Goal: Task Accomplishment & Management: Manage account settings

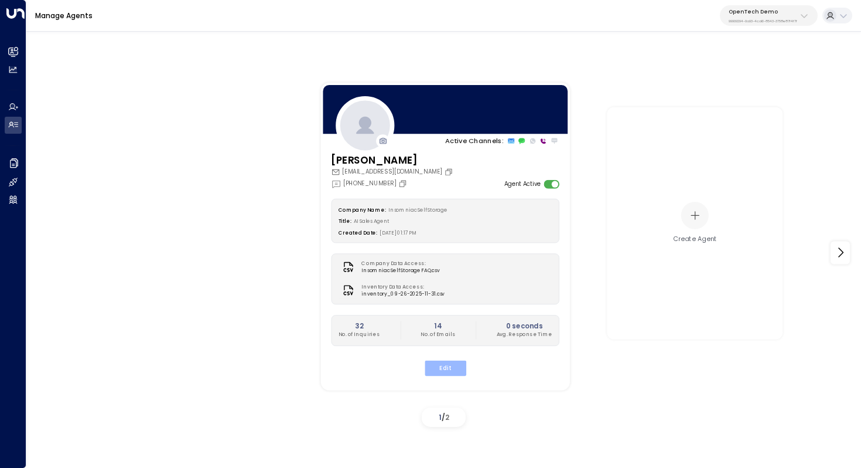
click at [456, 360] on button "Edit" at bounding box center [445, 367] width 42 height 15
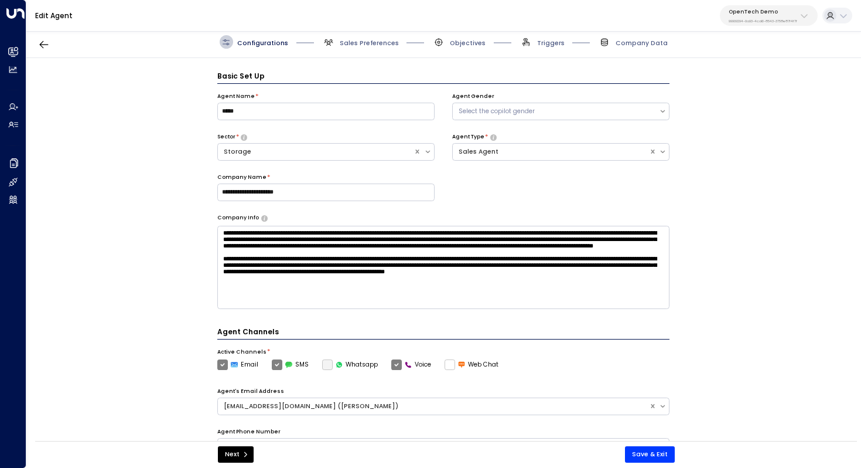
scroll to position [13, 0]
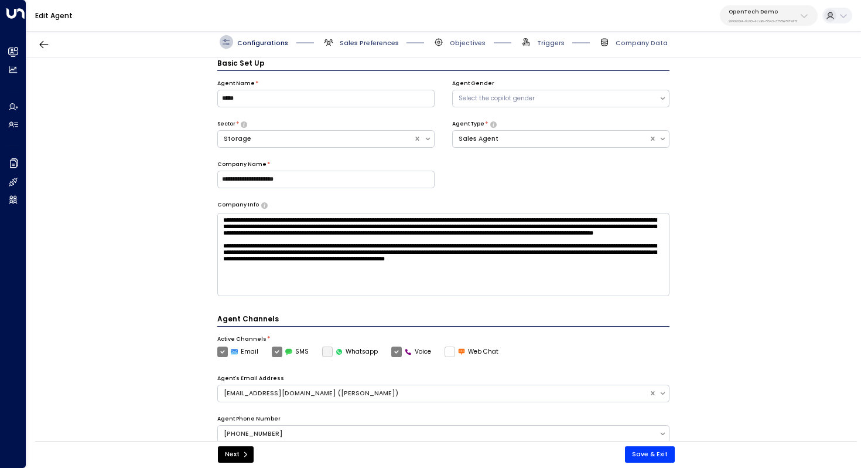
click at [366, 44] on span "Sales Preferences" at bounding box center [369, 43] width 59 height 9
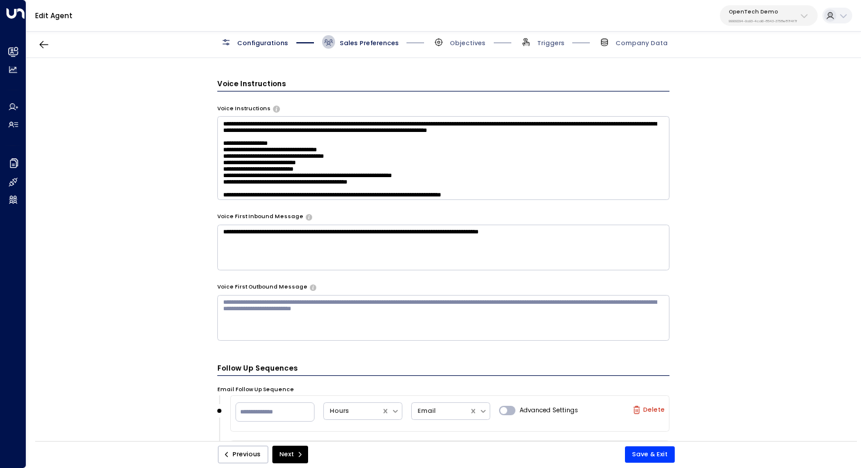
scroll to position [584, 0]
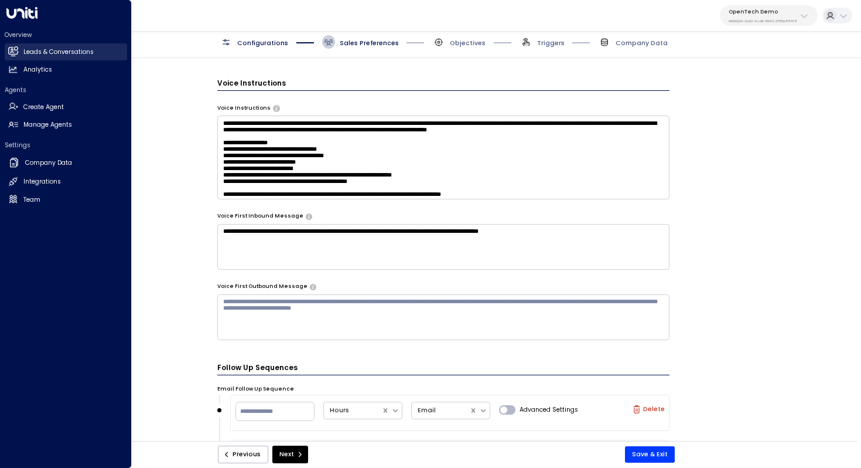
click at [49, 51] on h2 "Leads & Conversations" at bounding box center [58, 51] width 70 height 9
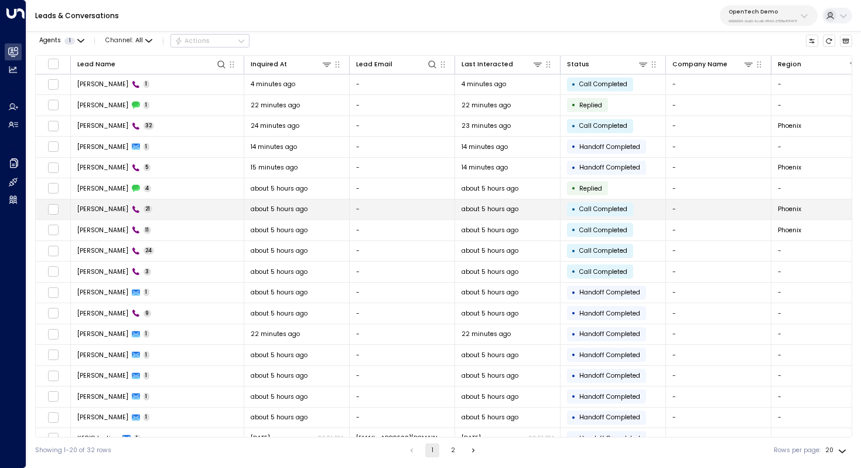
scroll to position [56, 0]
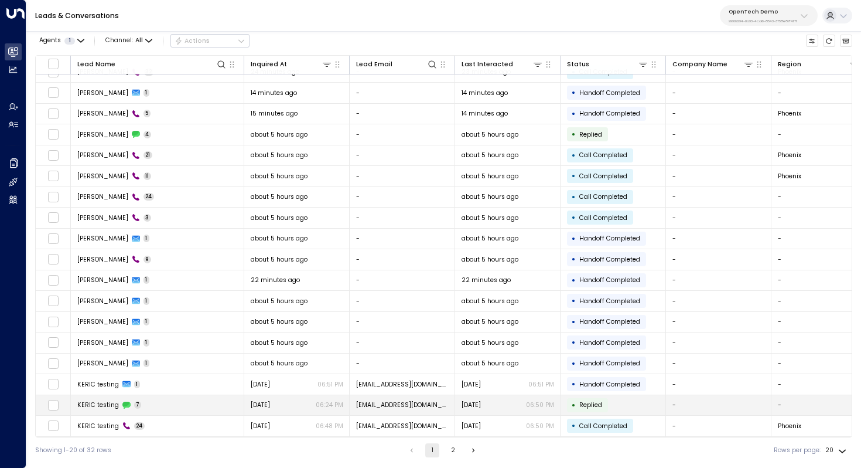
click at [161, 412] on tr "KERIC testing 7 Yesterday 06:24 PM keric@getunity.com Yesterday 06:50 PM • Repl…" at bounding box center [823, 405] width 1574 height 21
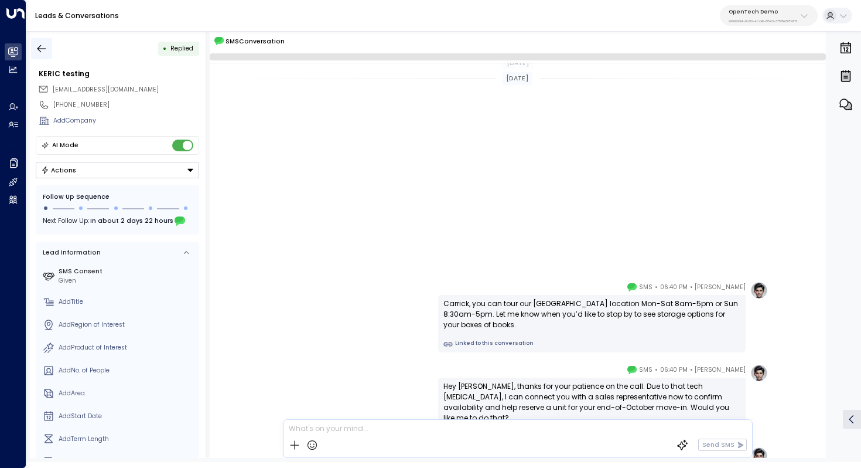
scroll to position [302, 0]
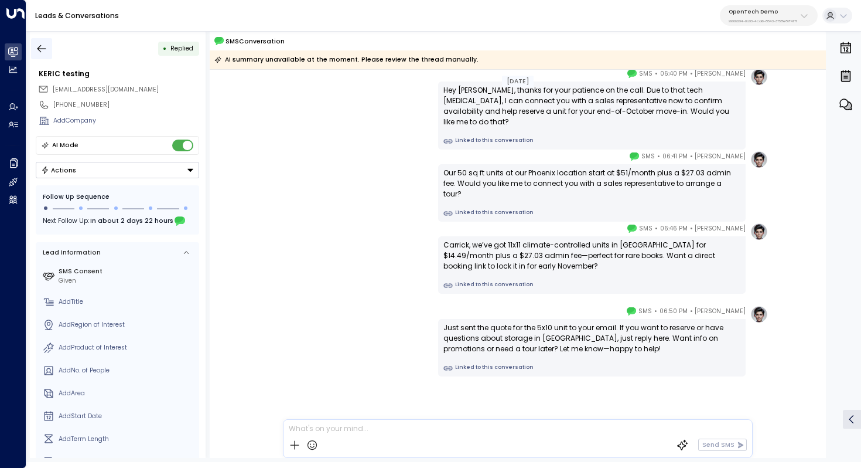
click at [39, 40] on button "button" at bounding box center [41, 48] width 21 height 21
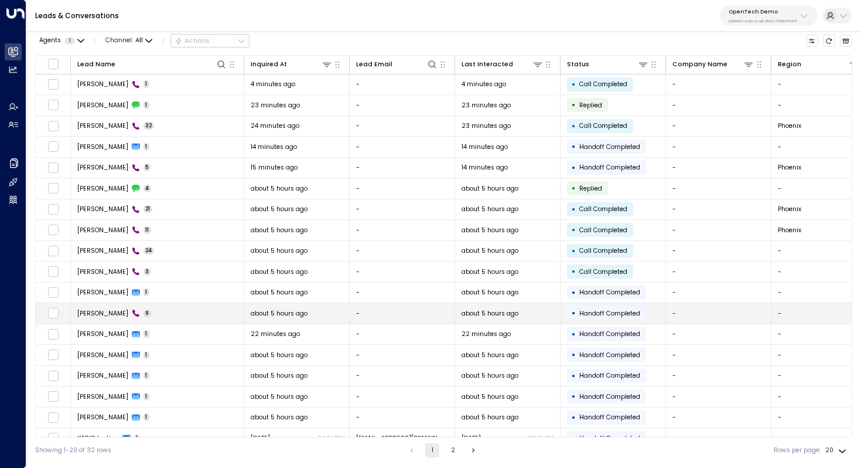
scroll to position [56, 0]
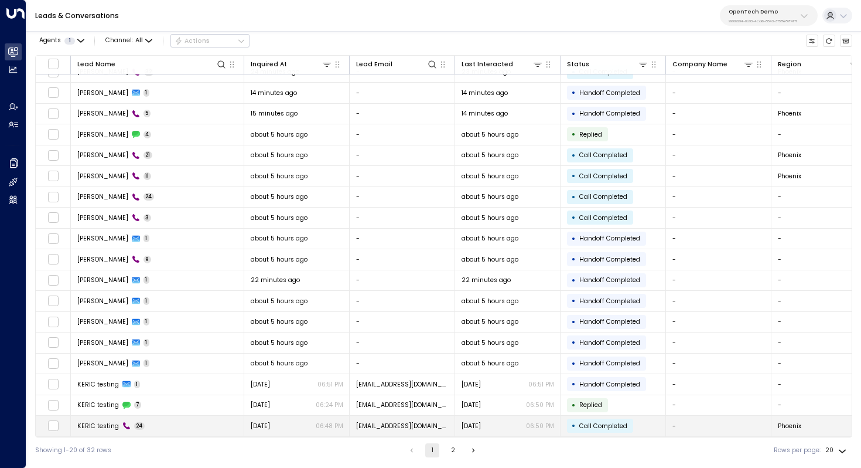
click at [161, 418] on td "KERIC testing 24" at bounding box center [157, 425] width 173 height 21
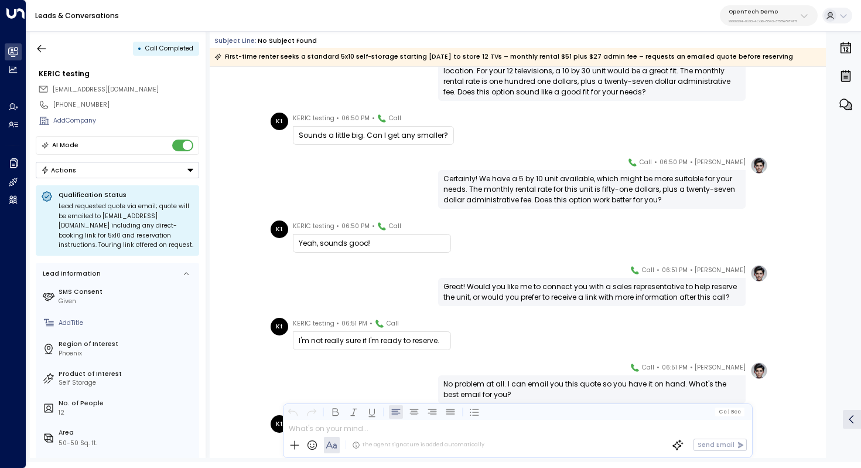
scroll to position [1677, 0]
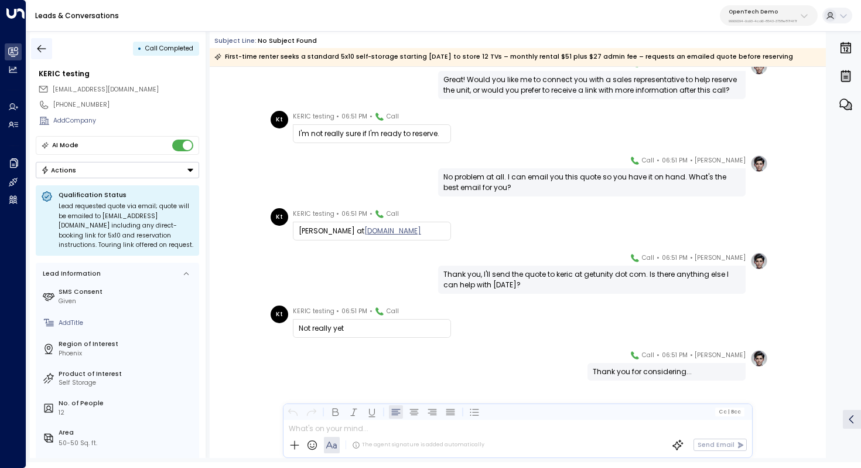
click at [39, 50] on icon "button" at bounding box center [41, 49] width 9 height 8
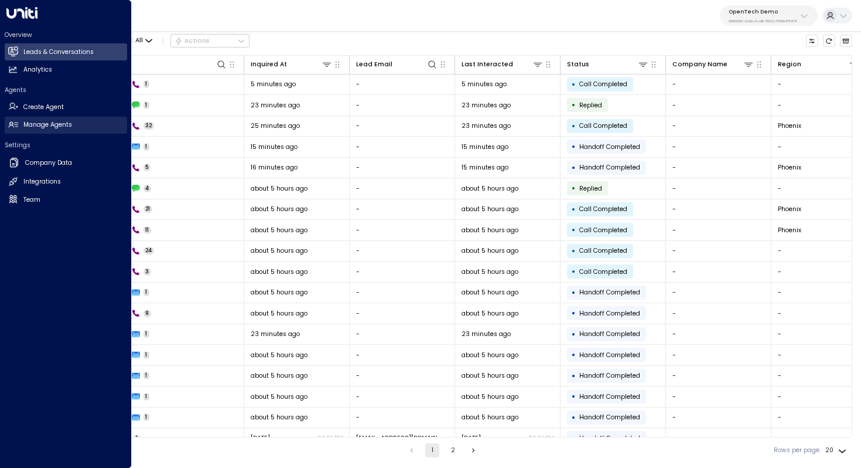
click at [33, 125] on h2 "Manage Agents" at bounding box center [47, 124] width 49 height 9
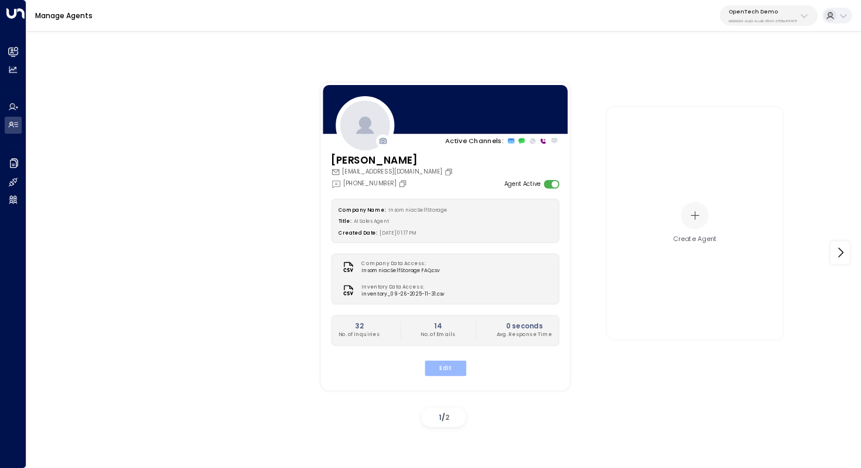
click at [451, 373] on button "Edit" at bounding box center [445, 367] width 42 height 15
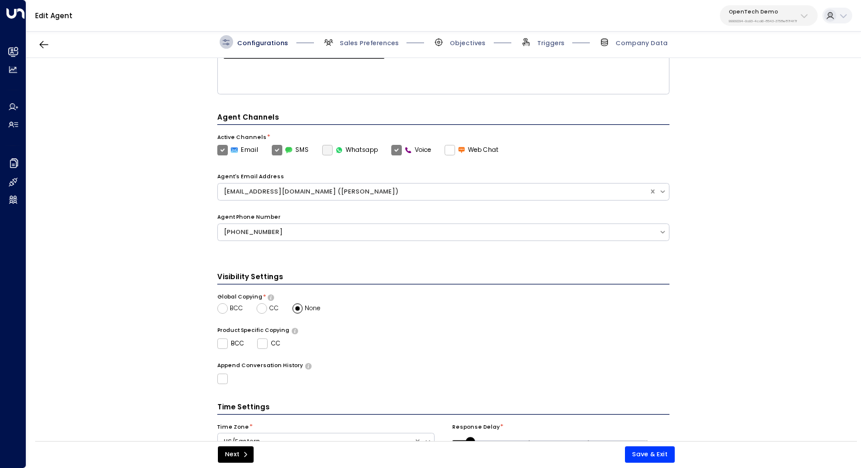
scroll to position [261, 0]
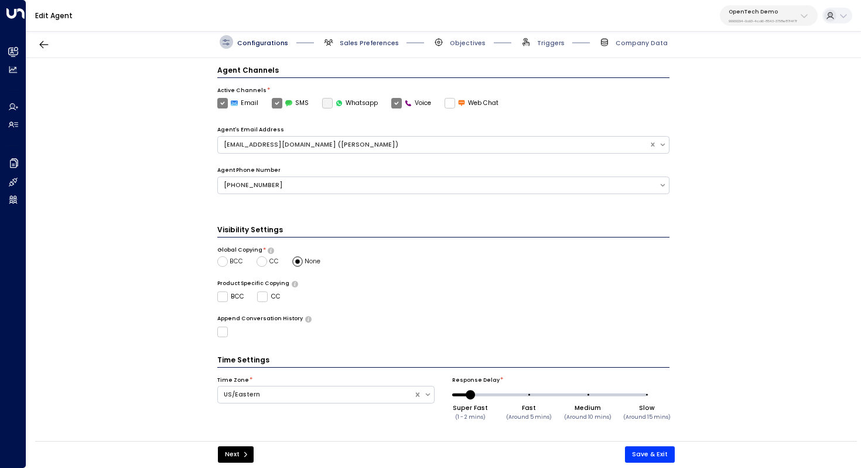
click at [373, 46] on span "Sales Preferences" at bounding box center [369, 43] width 59 height 9
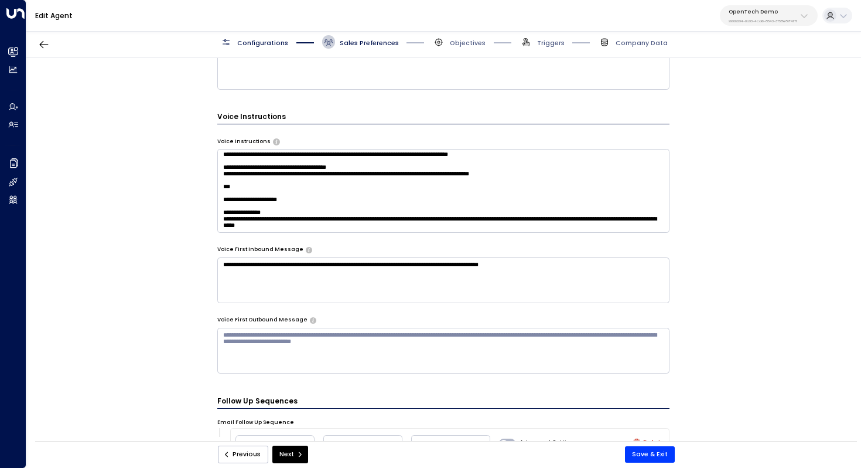
scroll to position [541, 0]
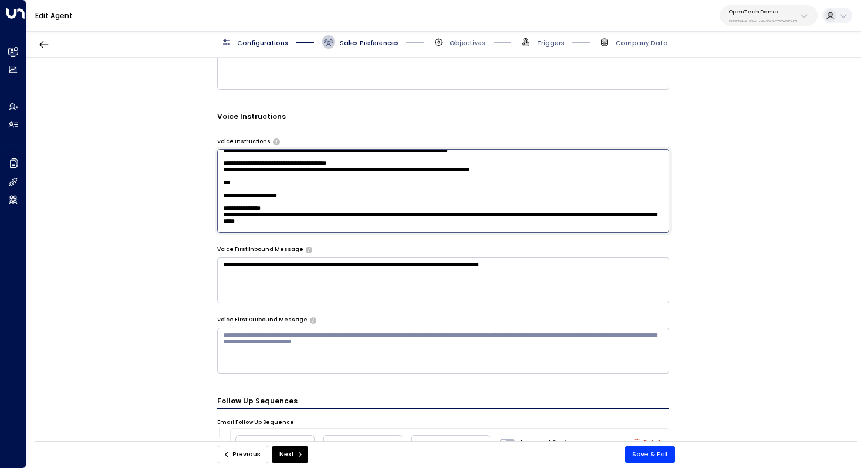
click at [430, 168] on textarea at bounding box center [443, 190] width 453 height 83
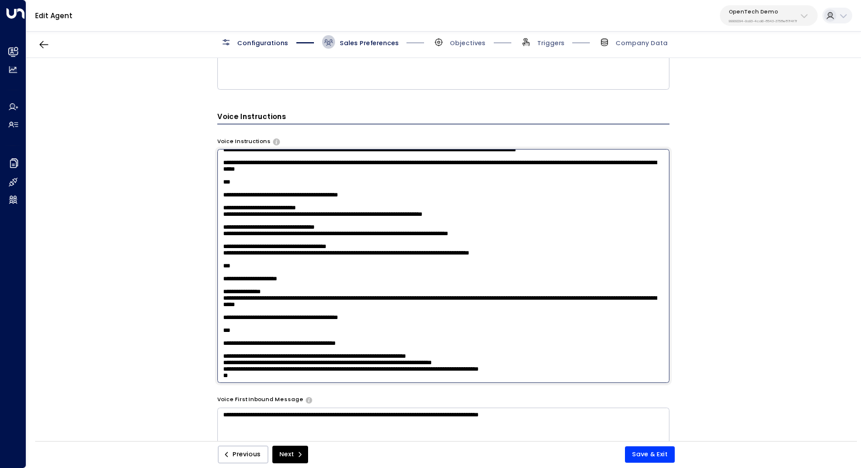
paste textarea "**********"
drag, startPoint x: 316, startPoint y: 189, endPoint x: 338, endPoint y: 189, distance: 21.7
click at [338, 189] on textarea at bounding box center [443, 265] width 453 height 233
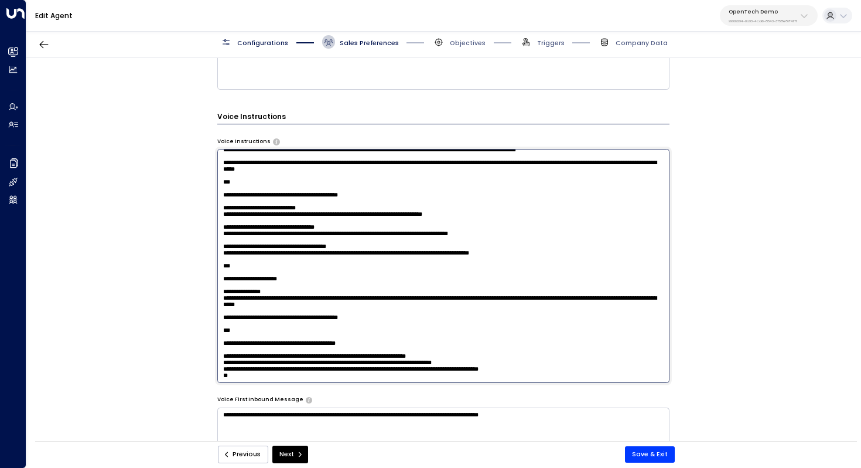
drag, startPoint x: 500, startPoint y: 215, endPoint x: 202, endPoint y: 216, distance: 298.8
click at [202, 216] on div "**********" at bounding box center [443, 252] width 834 height 388
drag, startPoint x: 321, startPoint y: 232, endPoint x: 213, endPoint y: 217, distance: 109.4
click at [213, 217] on div "**********" at bounding box center [443, 252] width 834 height 388
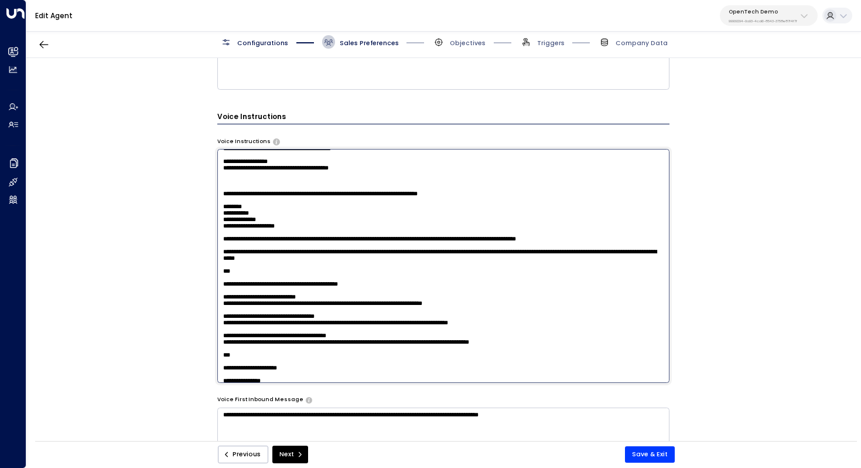
scroll to position [362, 0]
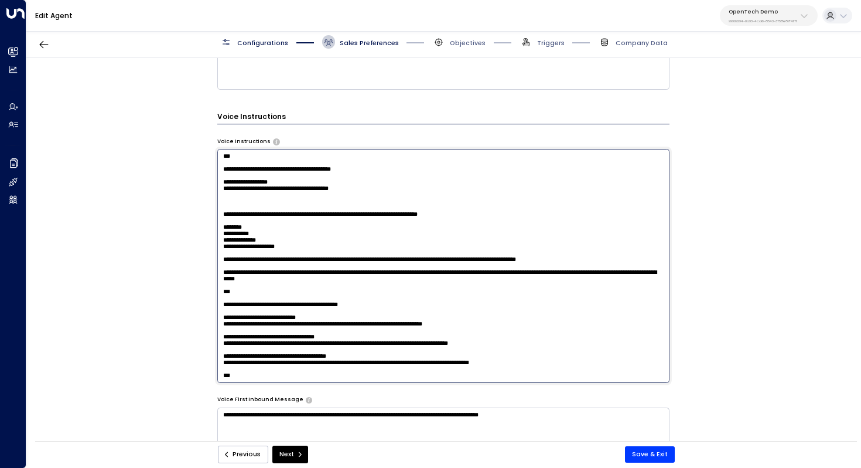
click at [370, 297] on textarea at bounding box center [443, 265] width 453 height 233
drag, startPoint x: 564, startPoint y: 285, endPoint x: 214, endPoint y: 275, distance: 349.4
click at [214, 275] on div "**********" at bounding box center [443, 252] width 834 height 388
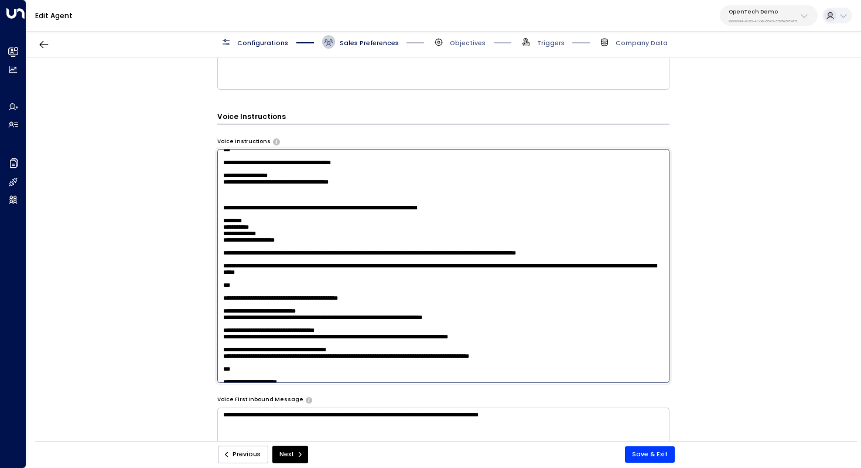
paste textarea "**********"
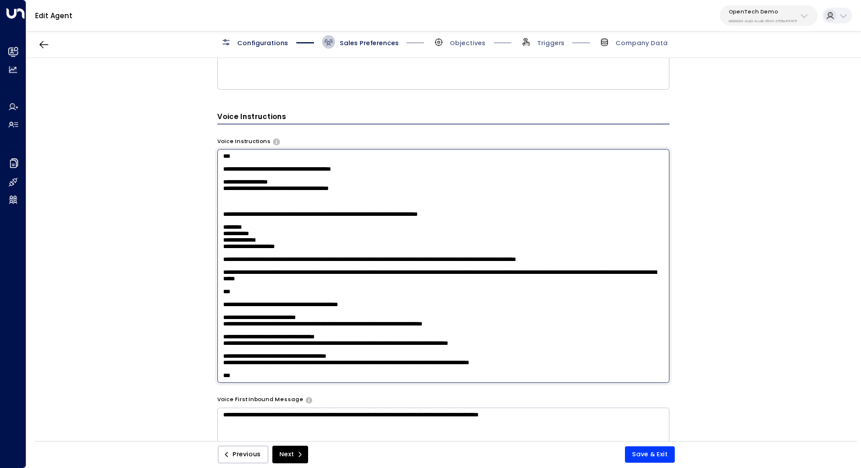
click at [227, 274] on textarea at bounding box center [443, 265] width 453 height 233
click at [275, 268] on textarea at bounding box center [443, 265] width 453 height 233
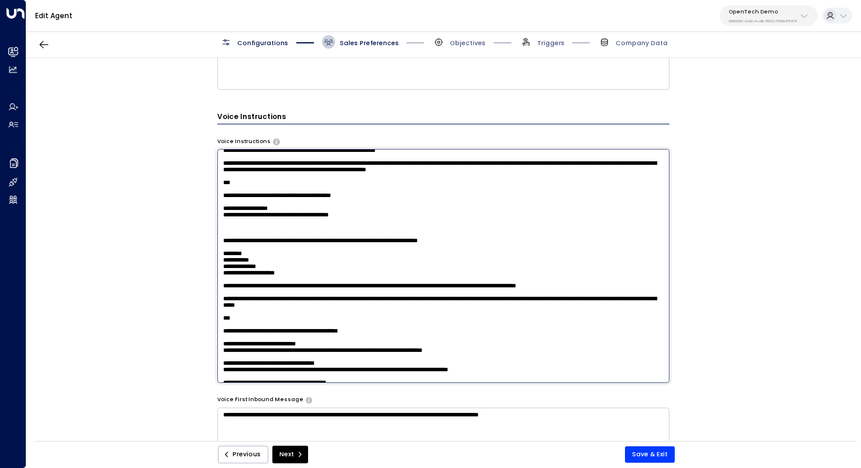
scroll to position [273, 0]
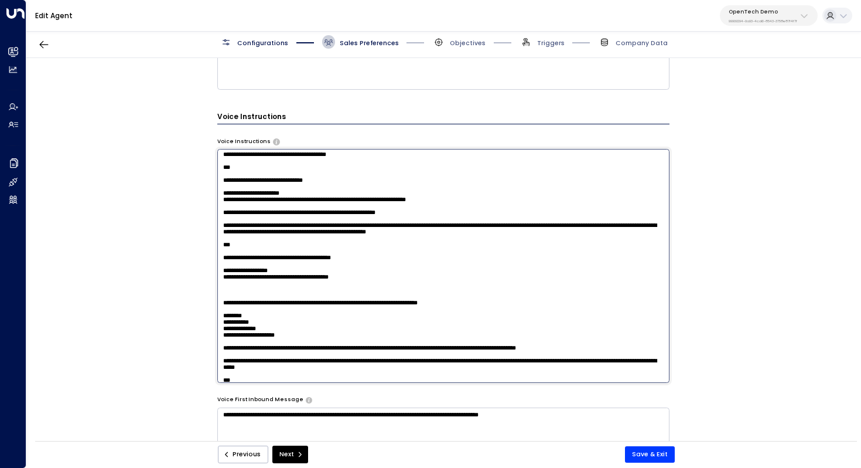
click at [346, 281] on textarea at bounding box center [443, 265] width 453 height 233
click at [353, 277] on textarea at bounding box center [443, 265] width 453 height 233
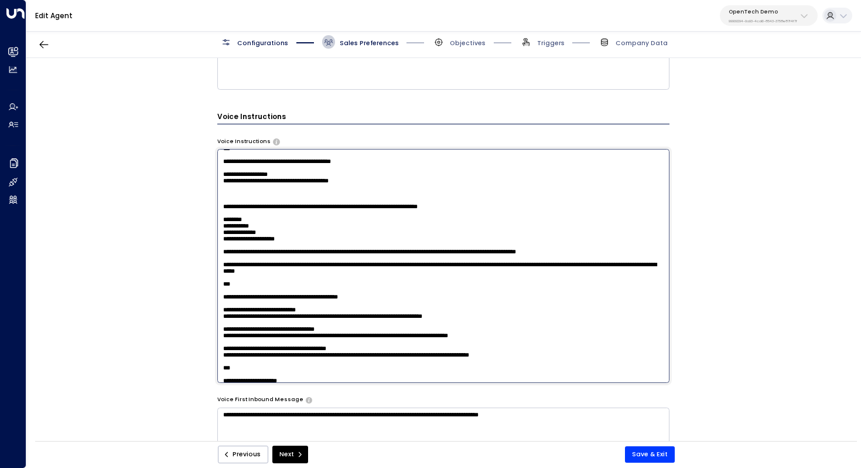
scroll to position [370, 0]
click at [414, 282] on textarea at bounding box center [443, 265] width 453 height 233
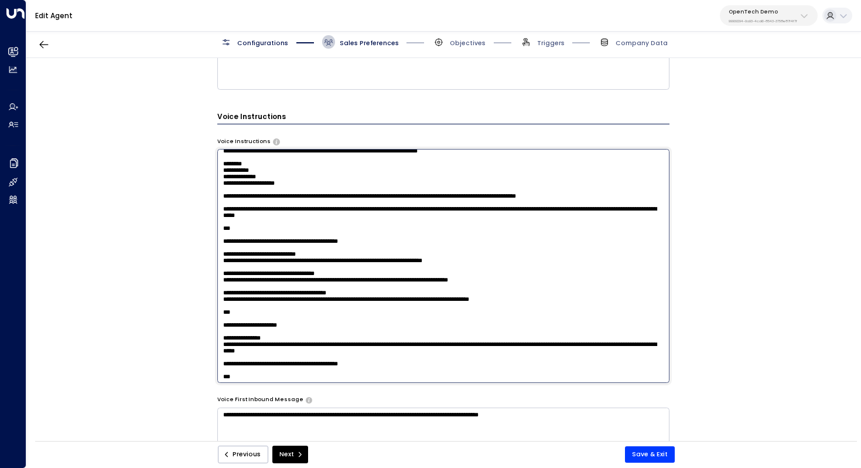
click at [379, 308] on textarea at bounding box center [443, 265] width 453 height 233
click at [315, 265] on textarea at bounding box center [443, 265] width 453 height 233
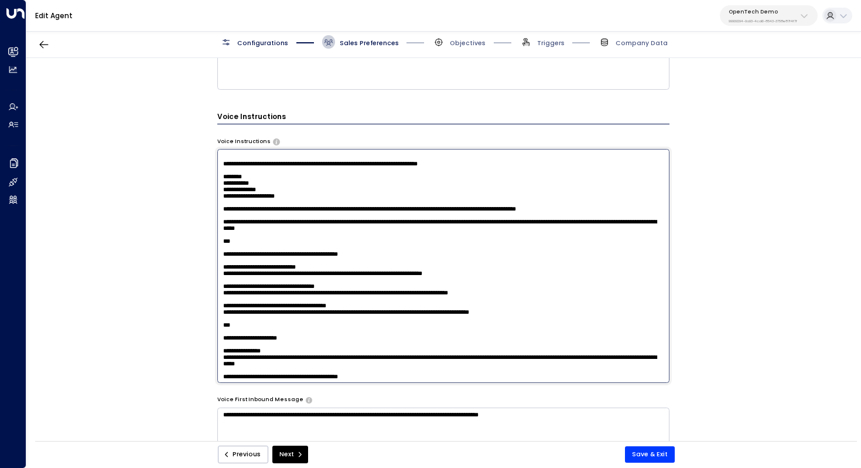
paste textarea "**********"
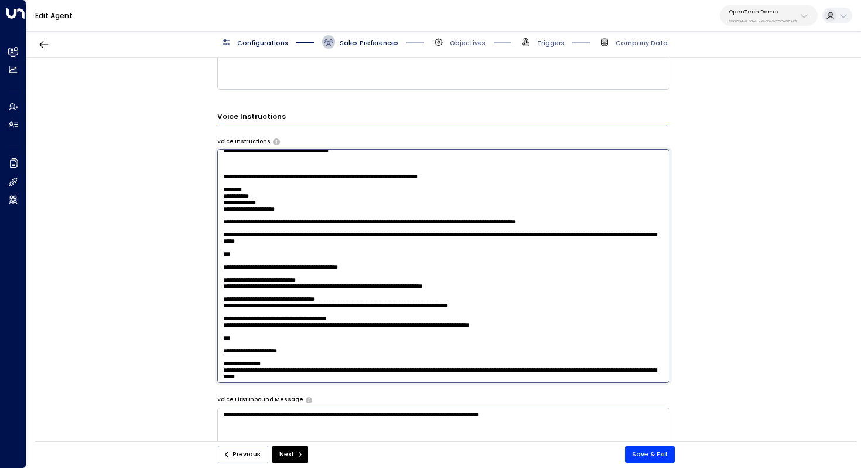
click at [599, 305] on textarea at bounding box center [443, 265] width 453 height 233
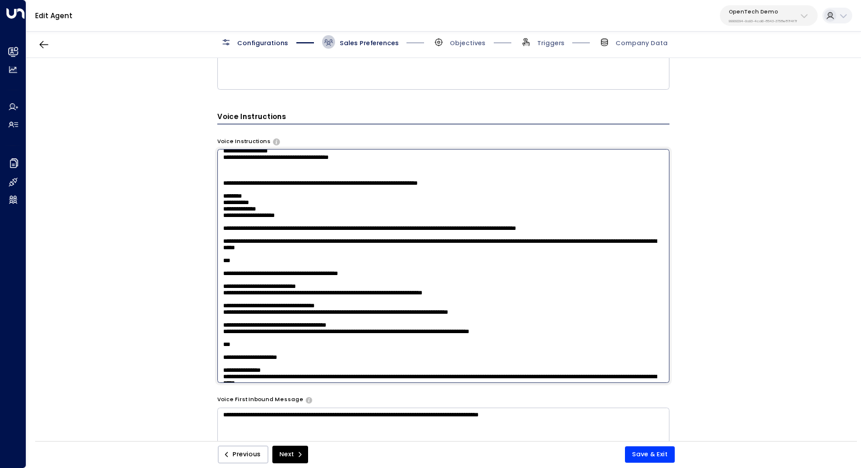
drag, startPoint x: 261, startPoint y: 298, endPoint x: 274, endPoint y: 298, distance: 12.9
click at [274, 298] on textarea at bounding box center [443, 265] width 453 height 233
click at [354, 296] on textarea at bounding box center [443, 265] width 453 height 233
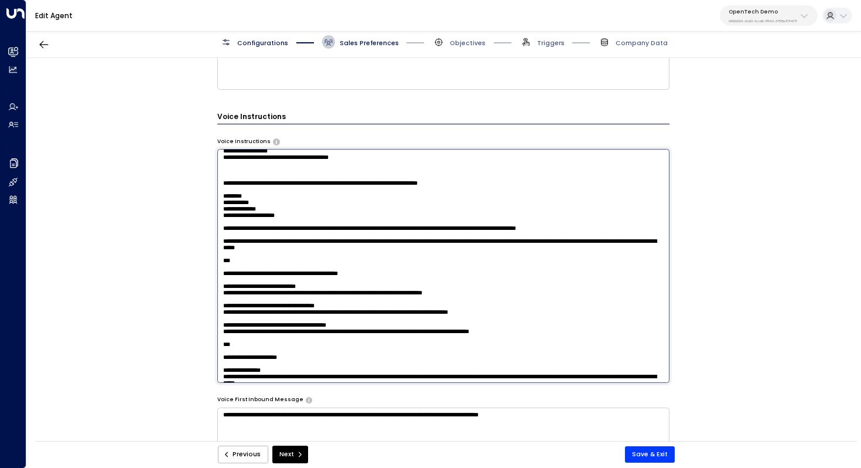
click at [334, 301] on textarea at bounding box center [443, 265] width 453 height 233
click at [337, 313] on textarea at bounding box center [443, 265] width 453 height 233
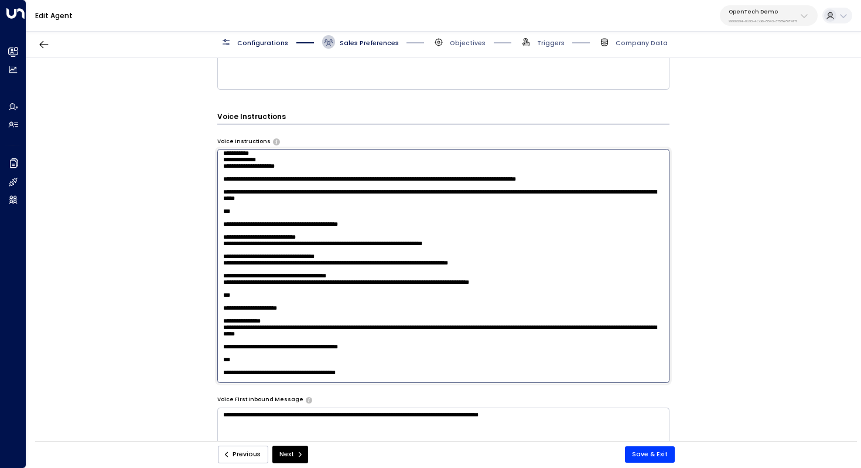
scroll to position [476, 0]
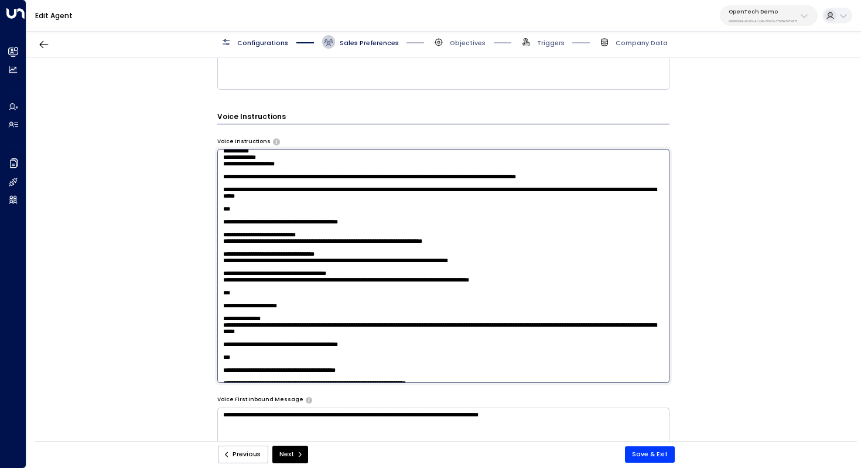
click at [321, 303] on textarea at bounding box center [443, 265] width 453 height 233
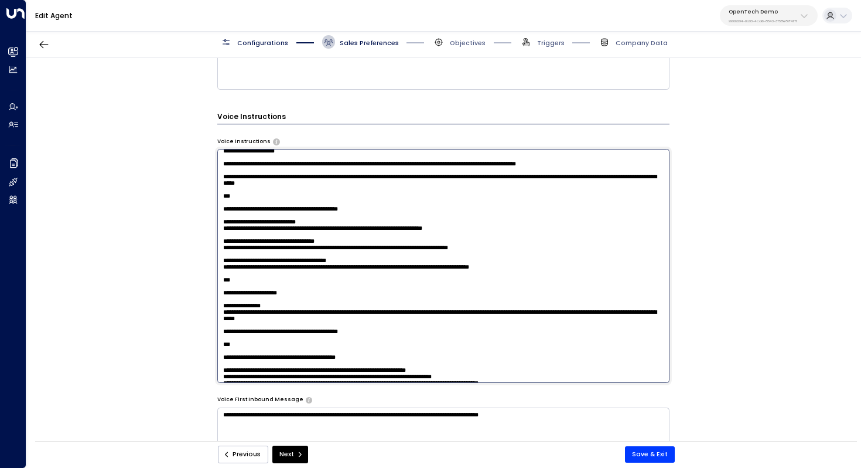
drag, startPoint x: 316, startPoint y: 294, endPoint x: 344, endPoint y: 294, distance: 27.5
click at [344, 294] on textarea at bounding box center [443, 265] width 453 height 233
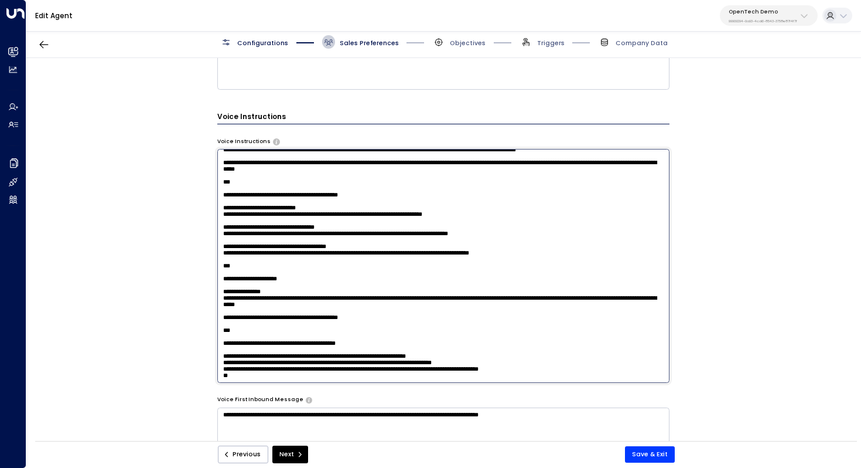
drag, startPoint x: 321, startPoint y: 331, endPoint x: 345, endPoint y: 331, distance: 23.4
click at [345, 331] on textarea at bounding box center [443, 265] width 453 height 233
click at [642, 305] on textarea at bounding box center [443, 265] width 453 height 233
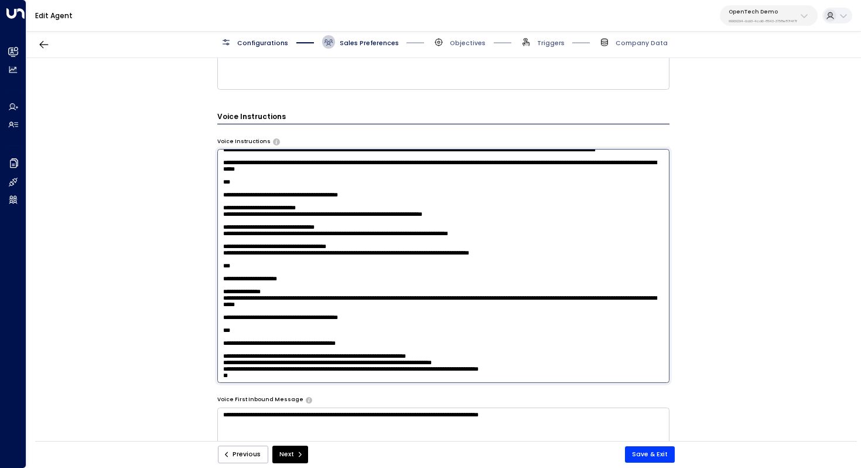
scroll to position [801, 0]
drag, startPoint x: 521, startPoint y: 255, endPoint x: 618, endPoint y: 251, distance: 97.3
click at [618, 251] on textarea at bounding box center [443, 265] width 453 height 233
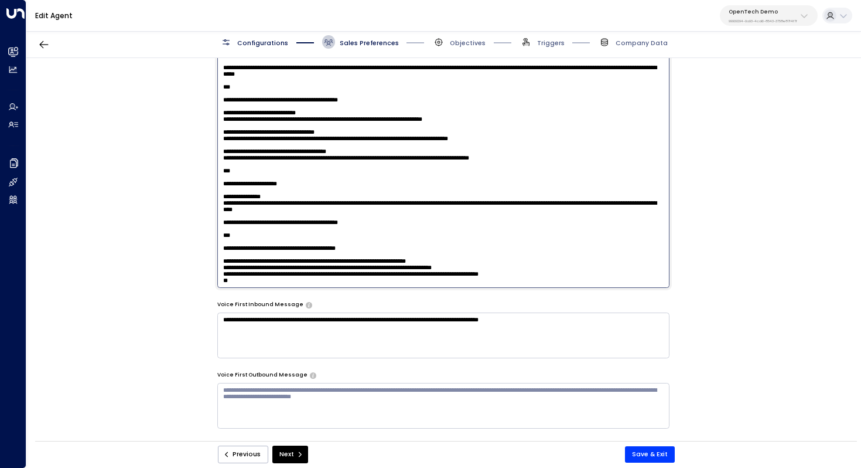
scroll to position [652, 0]
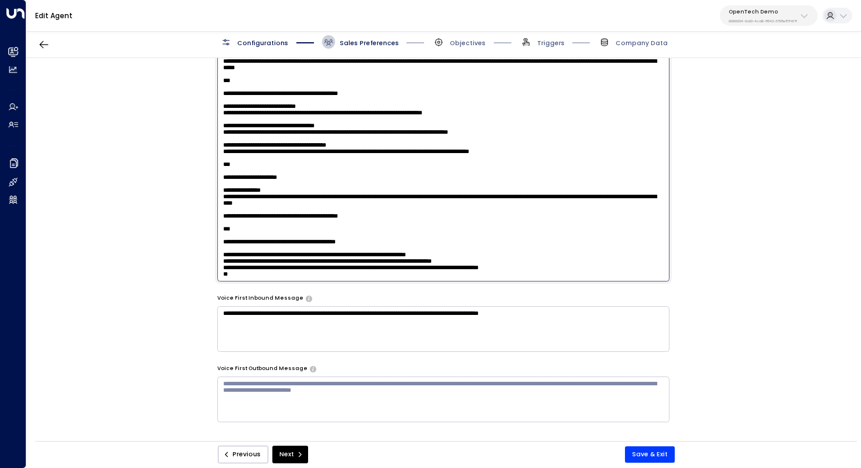
click at [328, 264] on textarea at bounding box center [443, 163] width 453 height 233
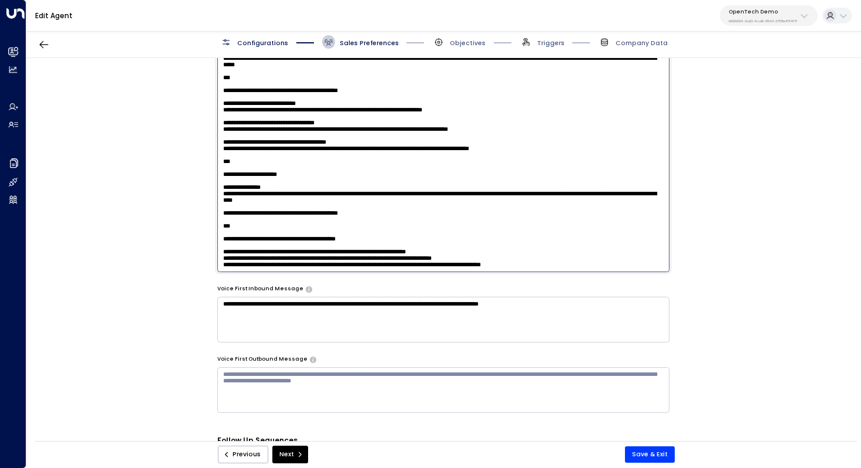
scroll to position [741, 0]
click at [373, 219] on textarea at bounding box center [443, 154] width 453 height 233
click at [415, 218] on textarea at bounding box center [443, 154] width 453 height 233
click at [420, 207] on textarea at bounding box center [443, 154] width 453 height 233
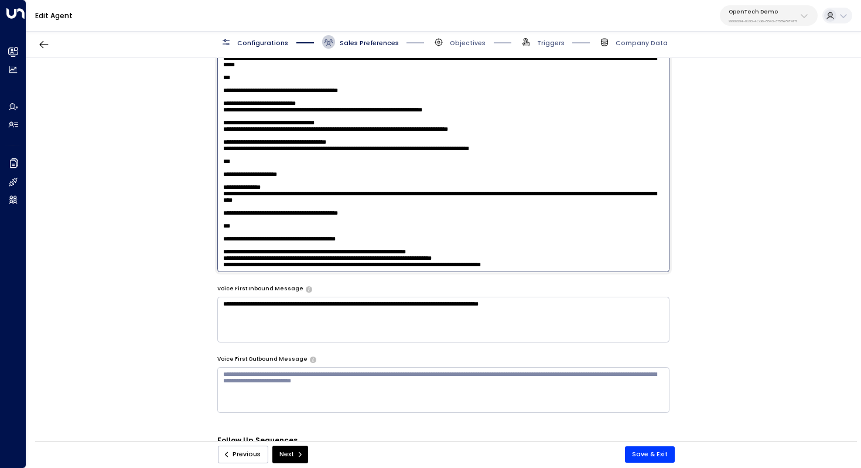
scroll to position [531, 0]
click at [360, 209] on textarea at bounding box center [443, 154] width 453 height 233
drag, startPoint x: 452, startPoint y: 220, endPoint x: 366, endPoint y: 222, distance: 86.2
click at [366, 222] on textarea at bounding box center [443, 154] width 453 height 233
type textarea "**********"
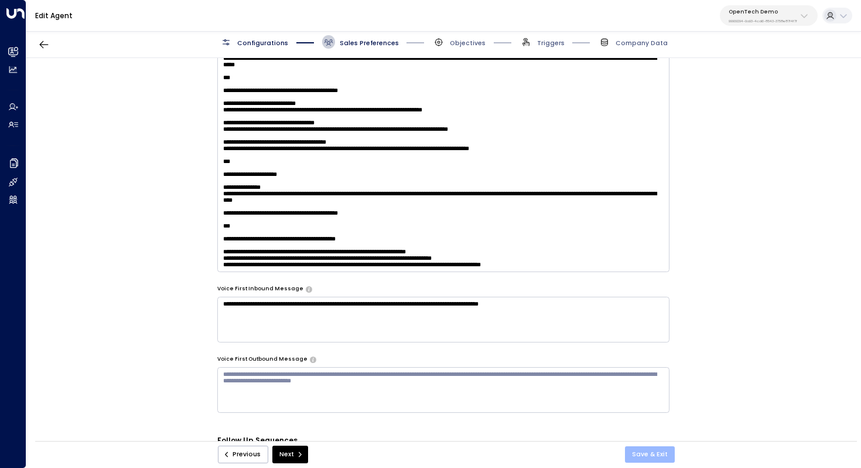
click at [652, 453] on button "Save & Exit" at bounding box center [650, 454] width 50 height 16
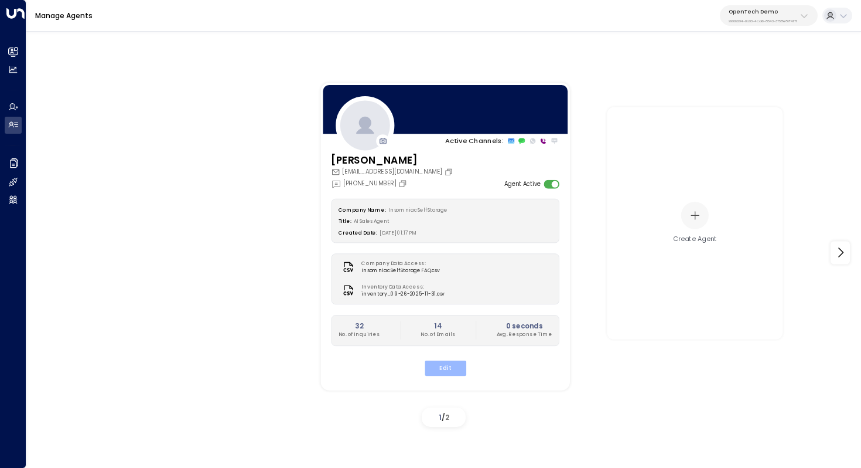
click at [454, 364] on button "Edit" at bounding box center [445, 367] width 42 height 15
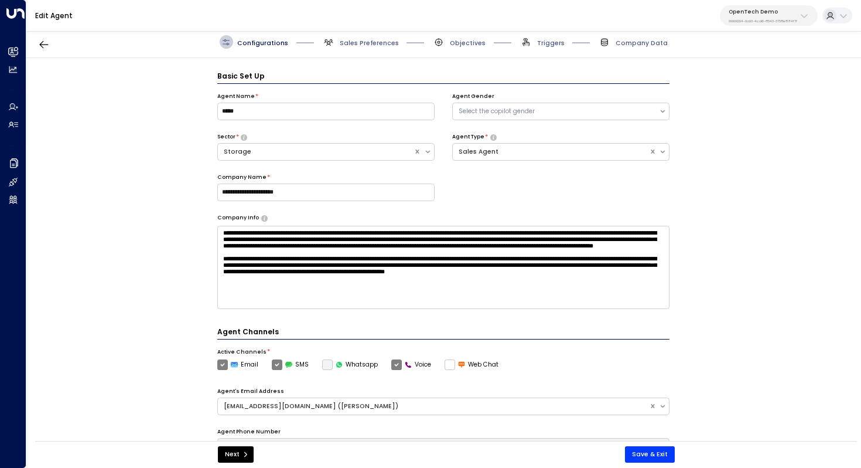
scroll to position [13, 0]
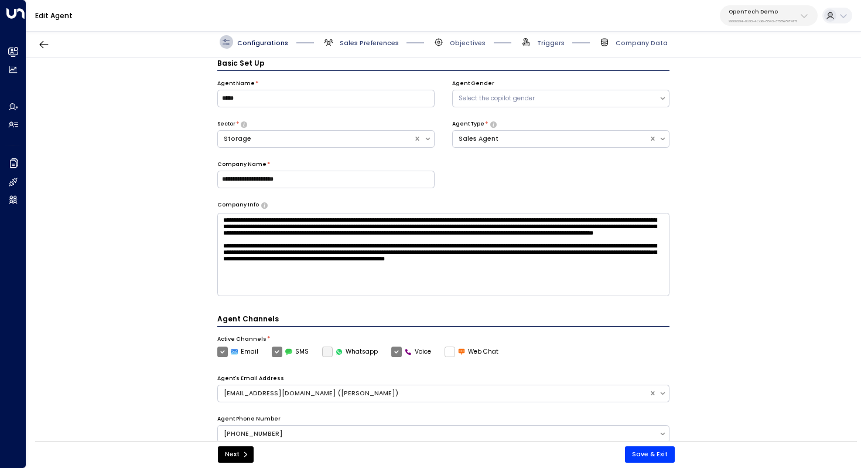
click at [374, 40] on span "Sales Preferences" at bounding box center [369, 43] width 59 height 9
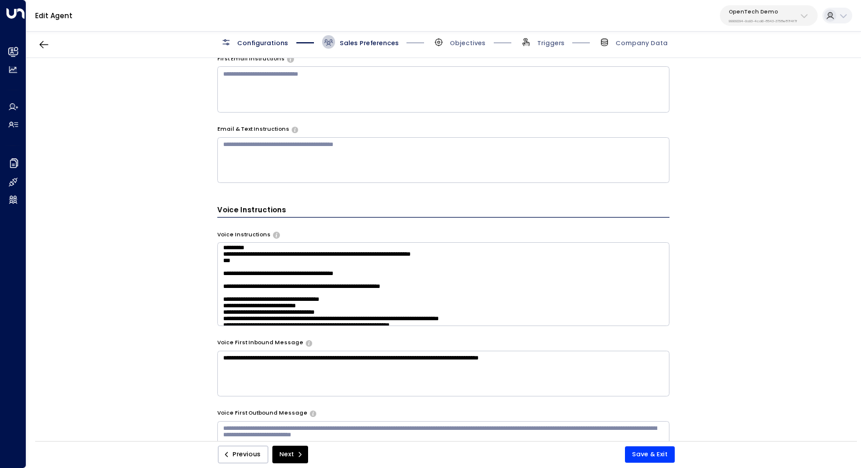
scroll to position [123, 0]
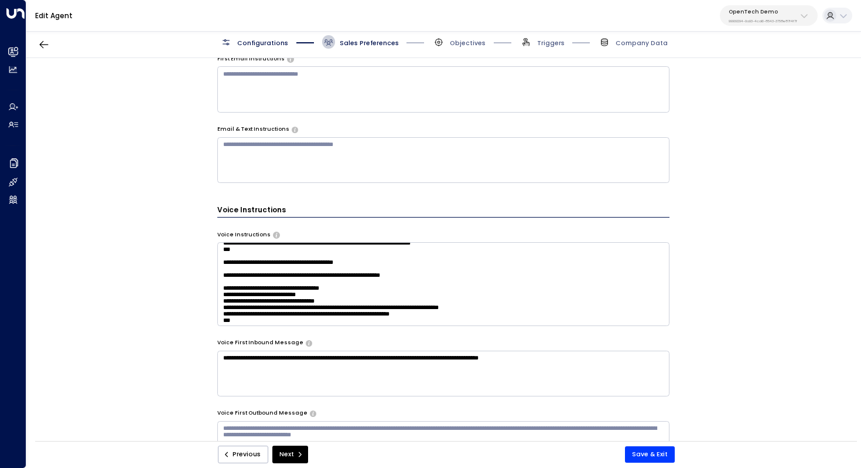
click at [255, 281] on textarea at bounding box center [443, 283] width 453 height 83
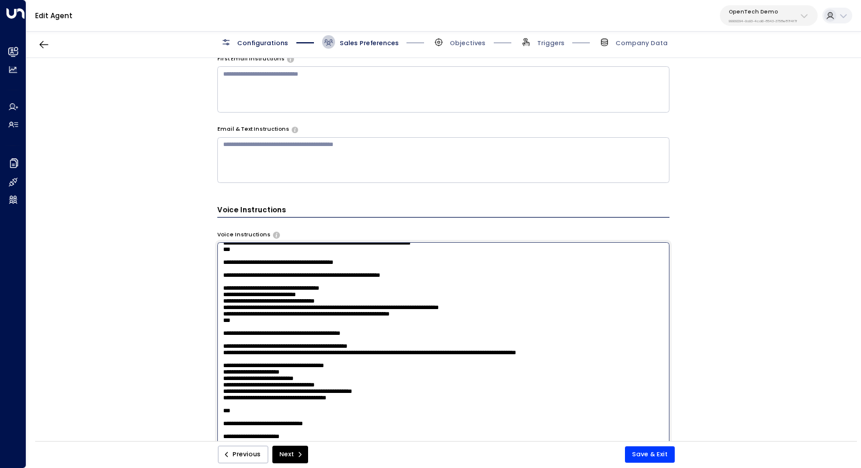
click at [266, 271] on textarea at bounding box center [443, 358] width 453 height 233
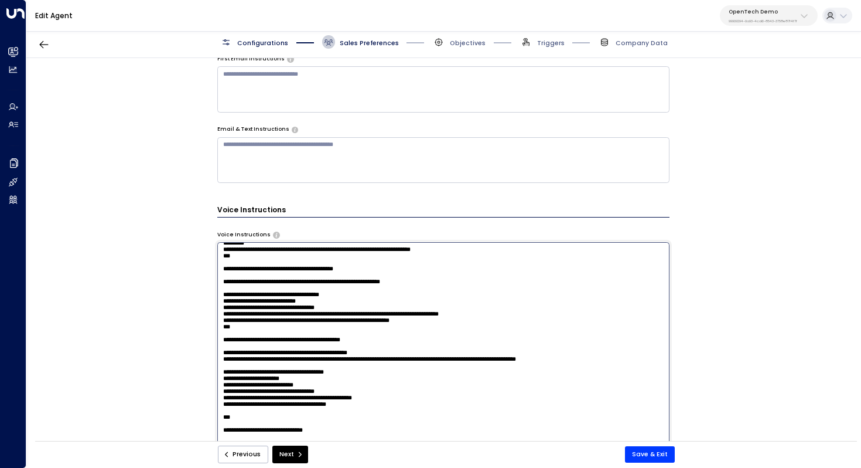
paste textarea "**********"
click at [227, 278] on textarea at bounding box center [443, 358] width 453 height 233
click at [493, 278] on textarea at bounding box center [443, 358] width 453 height 233
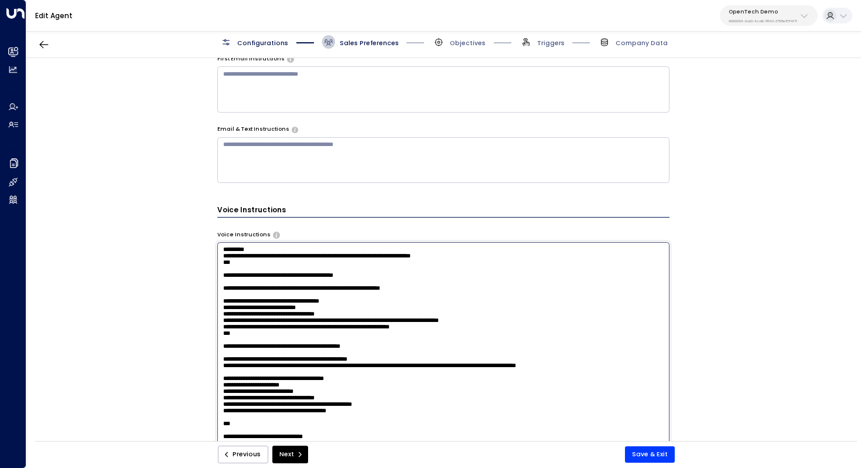
click at [506, 278] on textarea at bounding box center [443, 358] width 453 height 233
click at [321, 289] on textarea at bounding box center [443, 358] width 453 height 233
type textarea "**********"
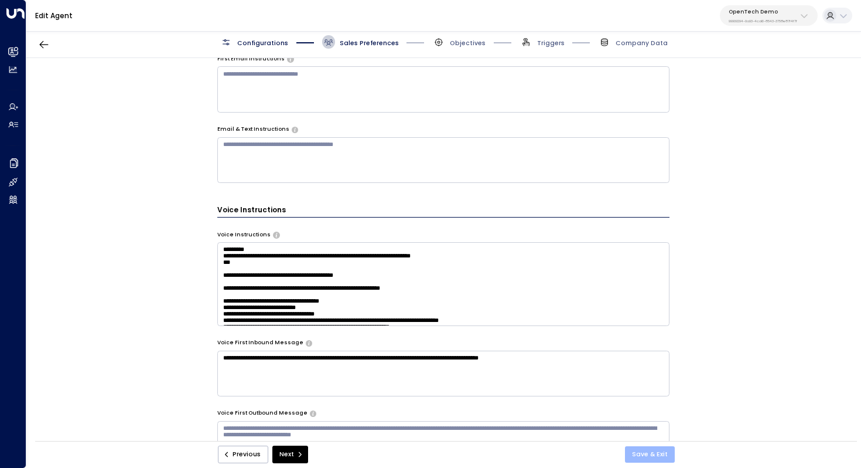
click at [661, 449] on button "Save & Exit" at bounding box center [650, 454] width 50 height 16
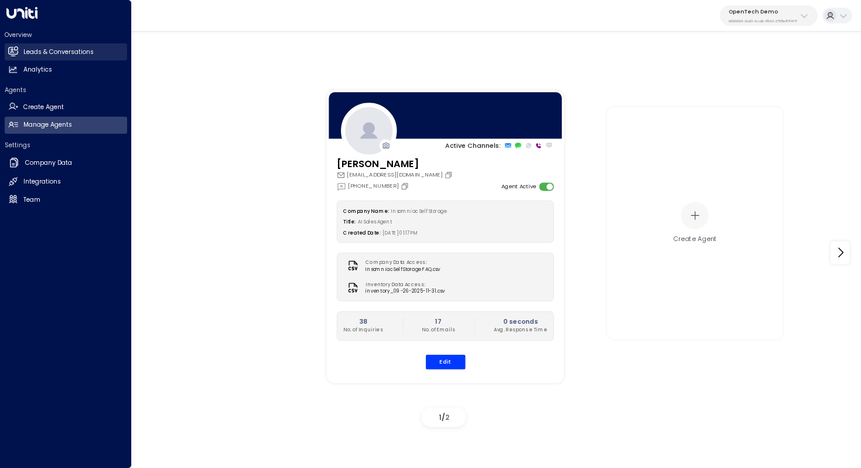
click at [29, 52] on h2 "Leads & Conversations" at bounding box center [58, 51] width 70 height 9
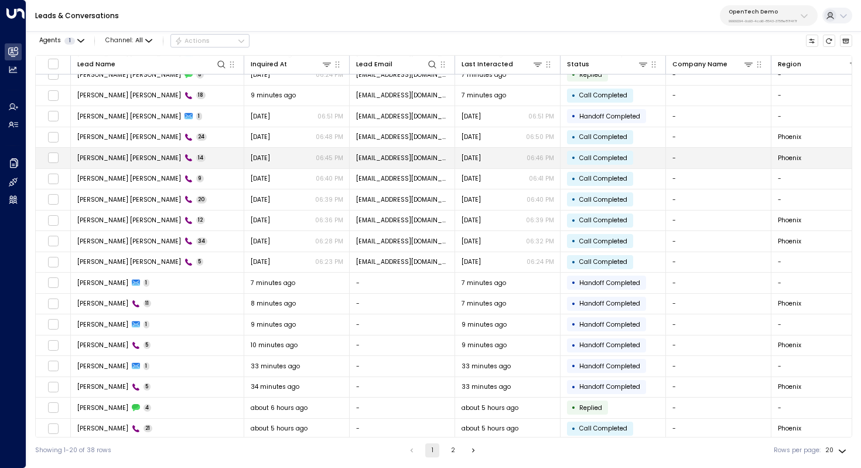
scroll to position [56, 0]
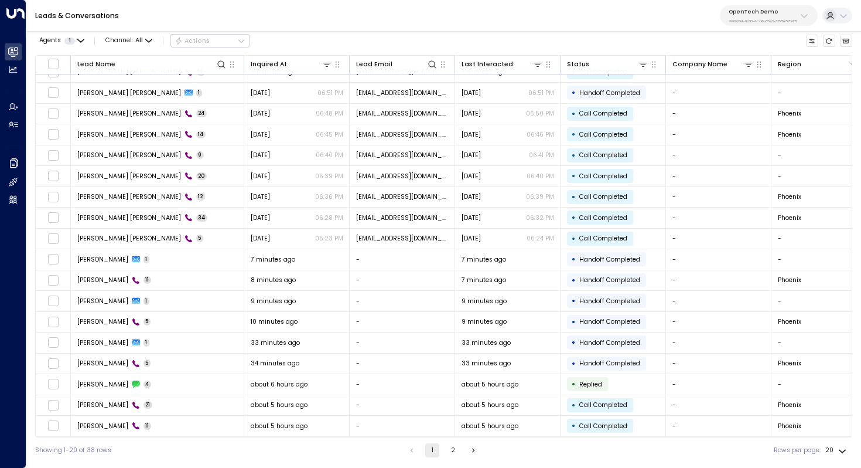
click at [449, 445] on button "2" at bounding box center [453, 450] width 14 height 14
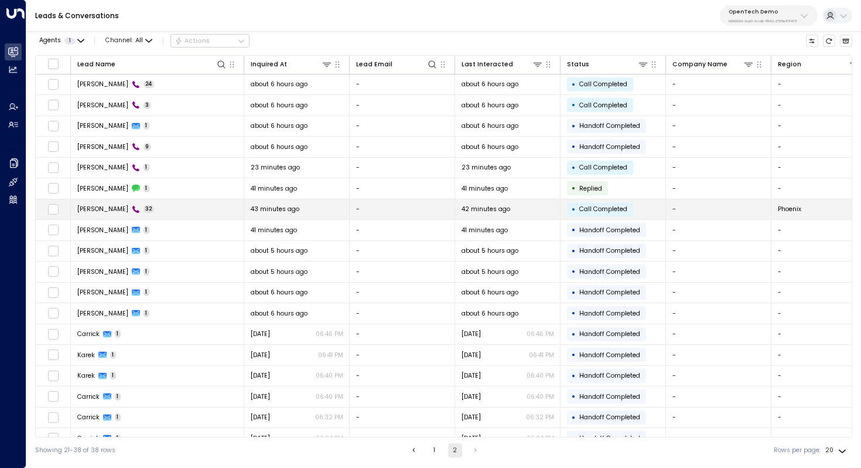
click at [192, 209] on td "Ashley 32" at bounding box center [157, 209] width 173 height 21
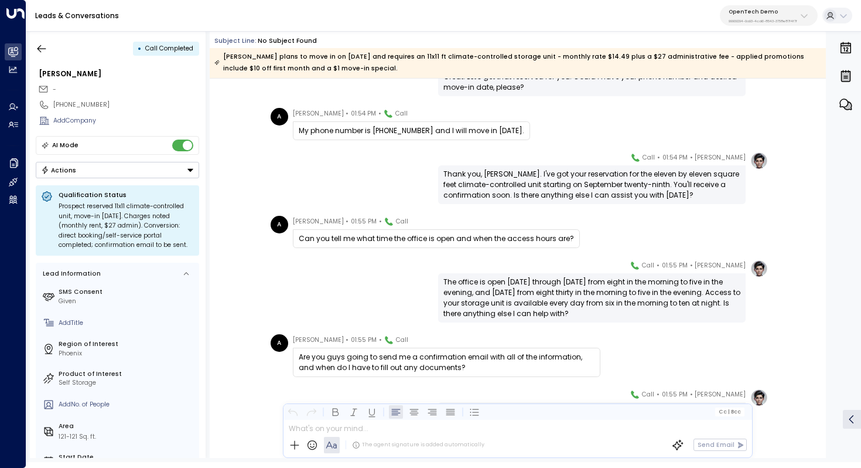
scroll to position [3609, 0]
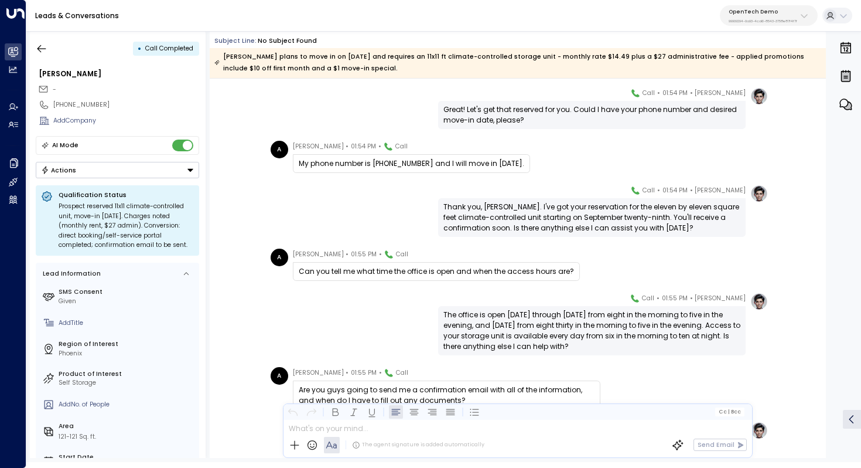
click at [777, 15] on div "OpenTech Demo 99909294-0a93-4cd6-8543-3758e87f4f7f" at bounding box center [763, 15] width 69 height 15
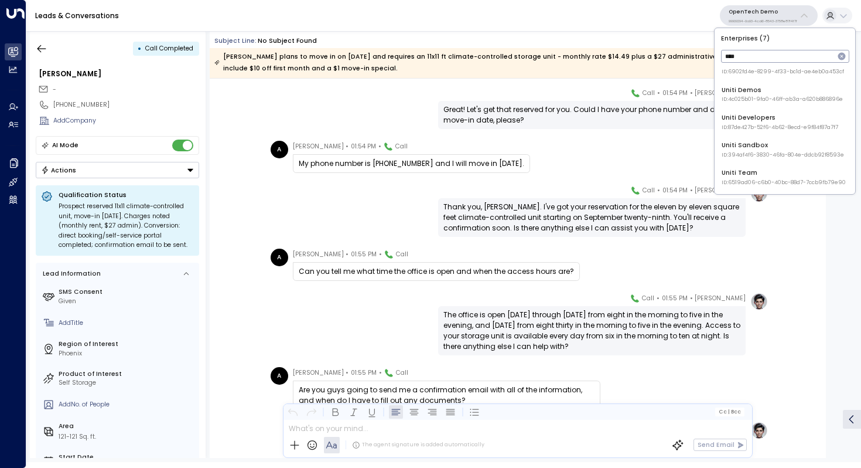
scroll to position [40, 0]
type input "*****"
click at [797, 101] on span "ID: 4c025b01-9fa0-46ff-ab3a-a620b886896e" at bounding box center [782, 100] width 121 height 8
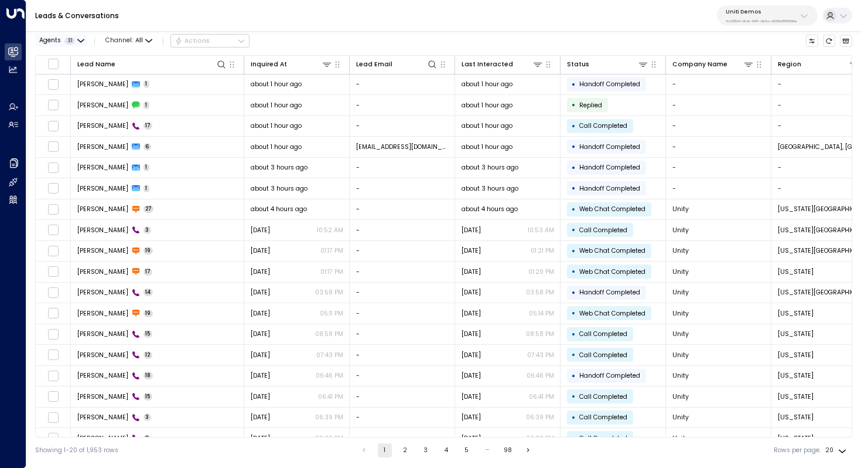
click at [61, 42] on div "Agents 31" at bounding box center [57, 40] width 36 height 7
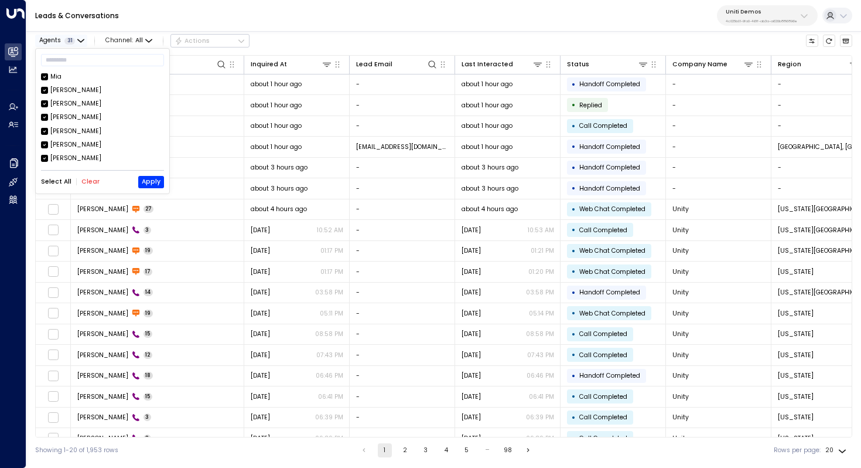
click at [61, 42] on div at bounding box center [430, 234] width 861 height 468
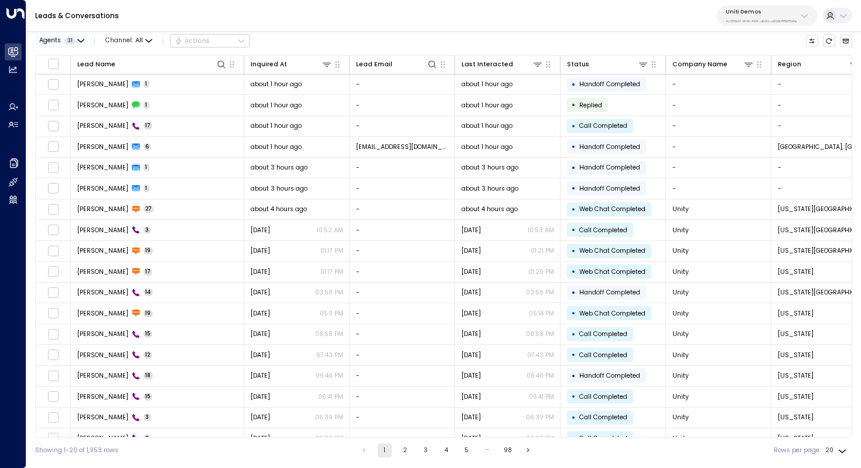
click at [81, 35] on button "Agents 31" at bounding box center [61, 41] width 52 height 12
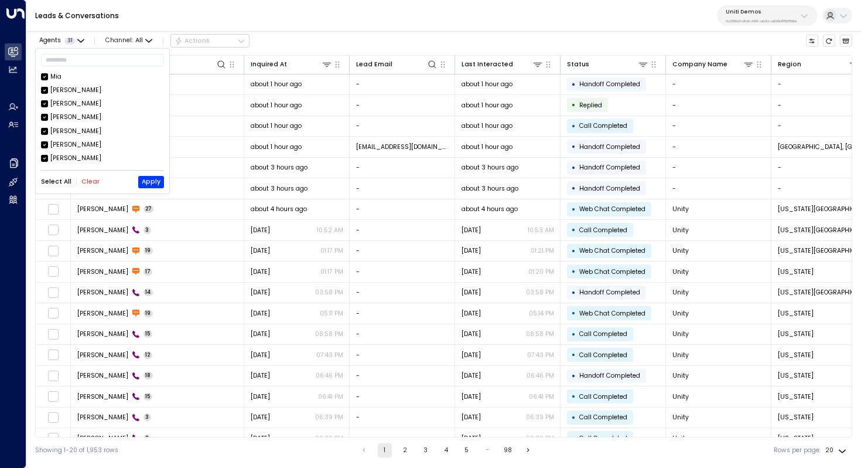
click at [89, 182] on button "Clear" at bounding box center [90, 181] width 18 height 7
click at [150, 176] on button "Apply" at bounding box center [151, 182] width 26 height 12
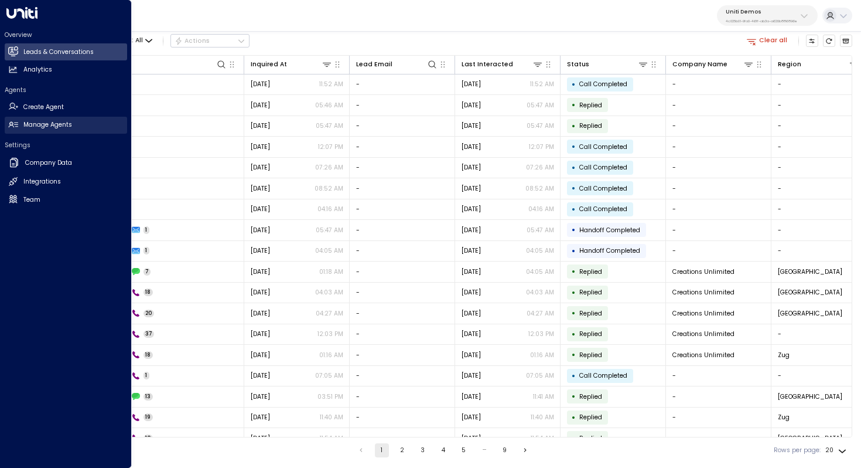
click at [50, 125] on h2 "Manage Agents" at bounding box center [47, 124] width 49 height 9
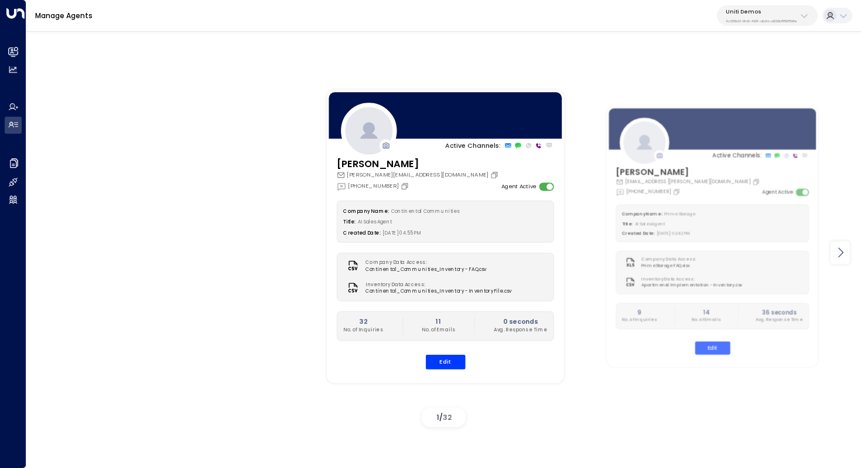
click at [845, 257] on icon at bounding box center [841, 252] width 14 height 14
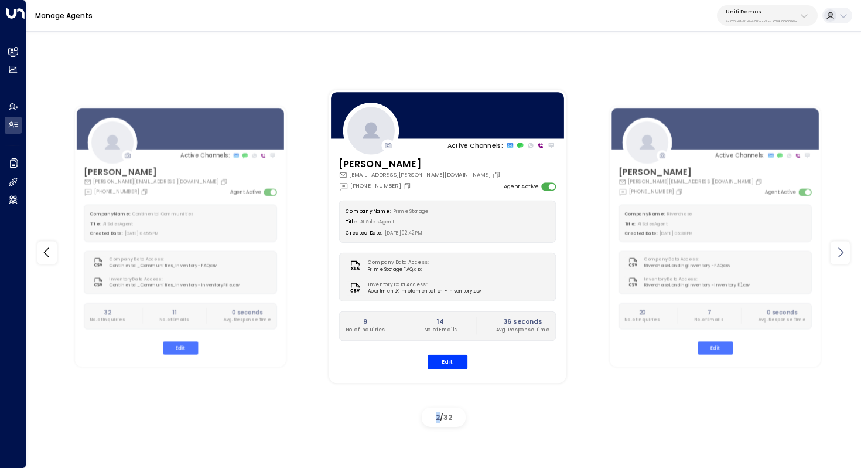
click at [845, 257] on icon at bounding box center [841, 252] width 14 height 14
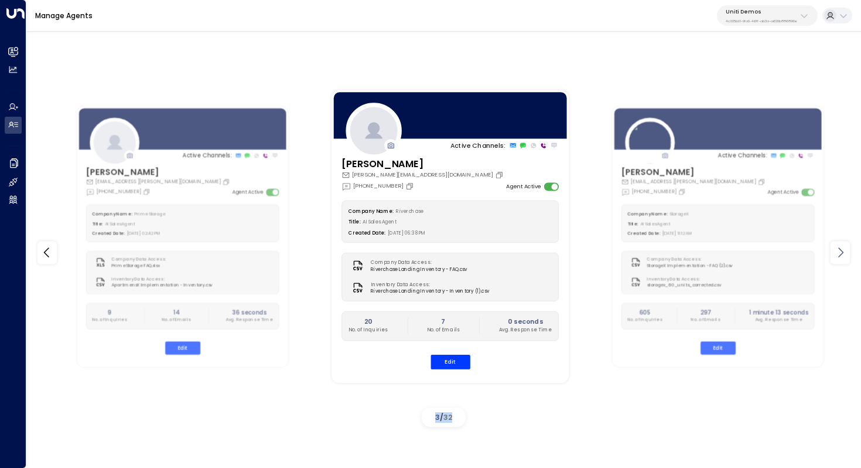
click at [845, 257] on icon at bounding box center [841, 252] width 14 height 14
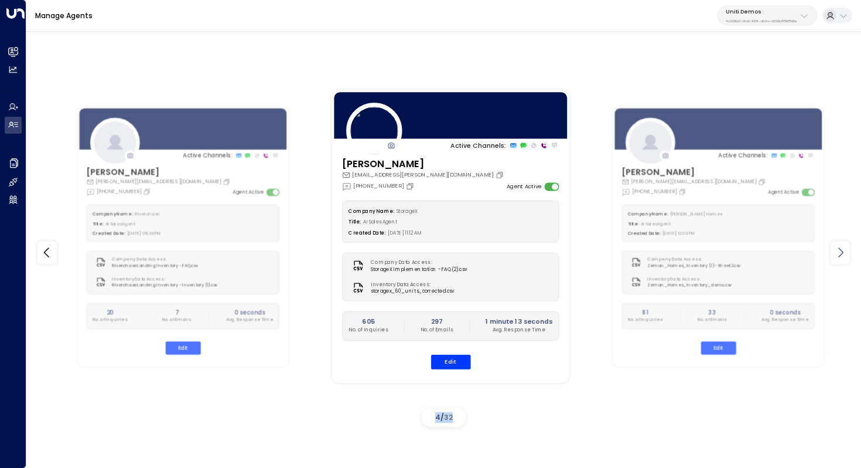
click at [845, 257] on icon at bounding box center [841, 252] width 14 height 14
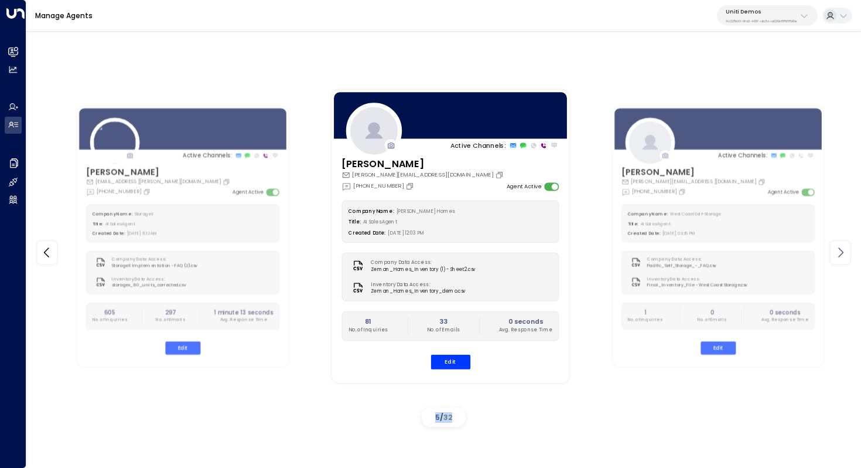
click at [845, 257] on icon at bounding box center [841, 252] width 14 height 14
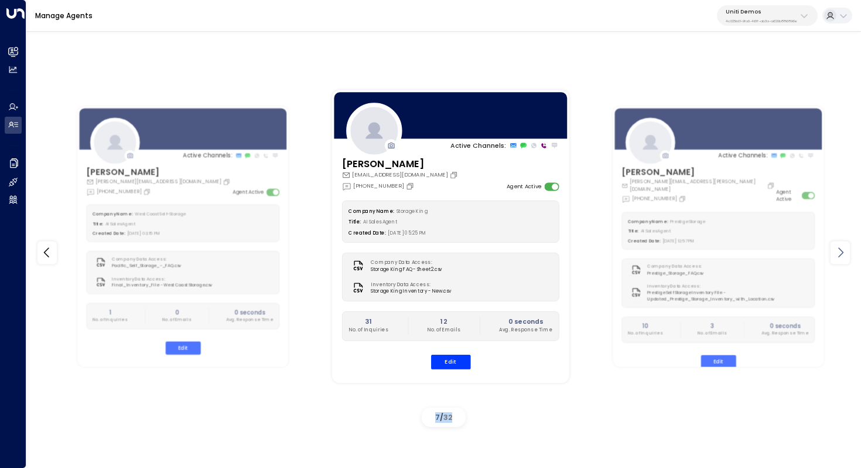
click at [845, 257] on icon at bounding box center [841, 252] width 14 height 14
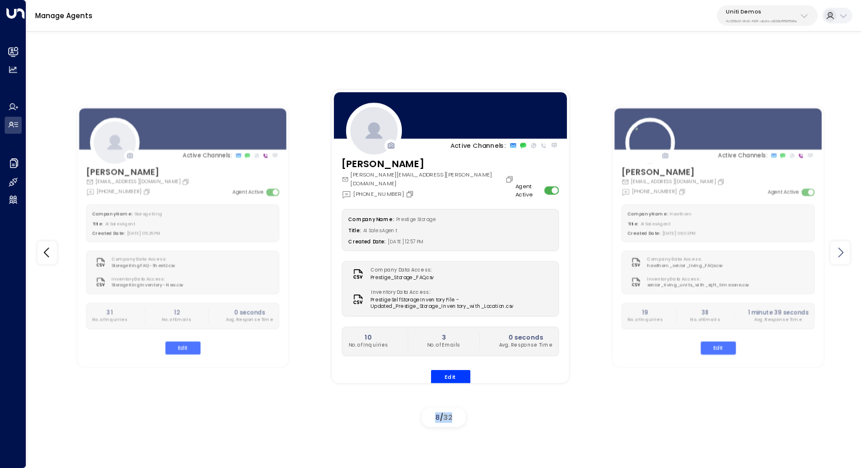
click at [845, 257] on icon at bounding box center [841, 252] width 14 height 14
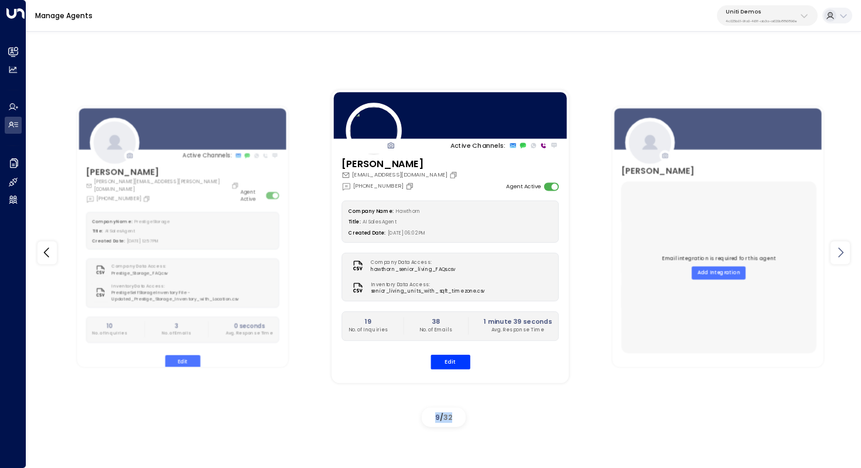
click at [845, 257] on icon at bounding box center [841, 252] width 14 height 14
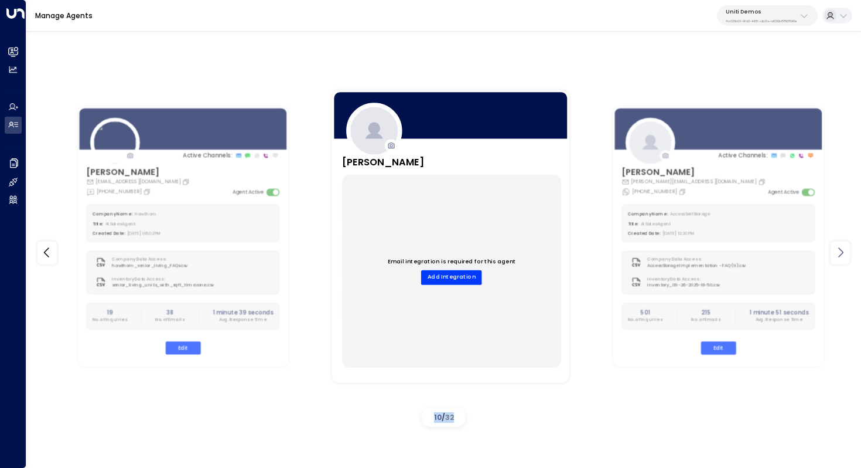
click at [845, 257] on icon at bounding box center [841, 252] width 14 height 14
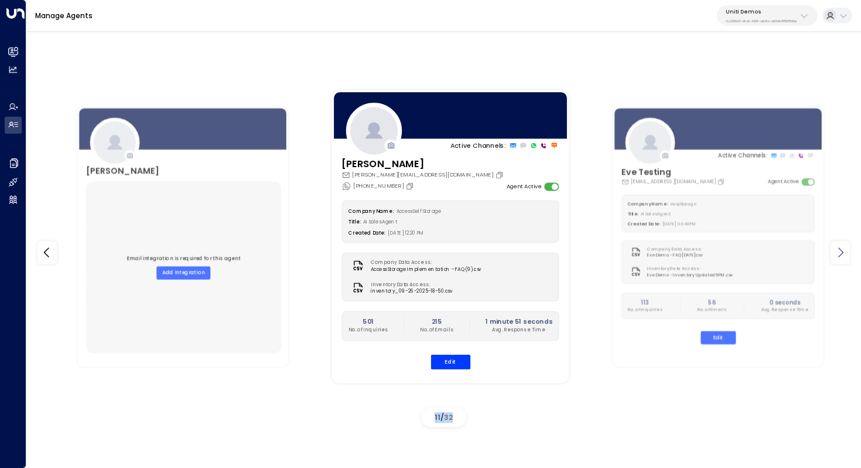
click at [845, 257] on icon at bounding box center [841, 252] width 14 height 14
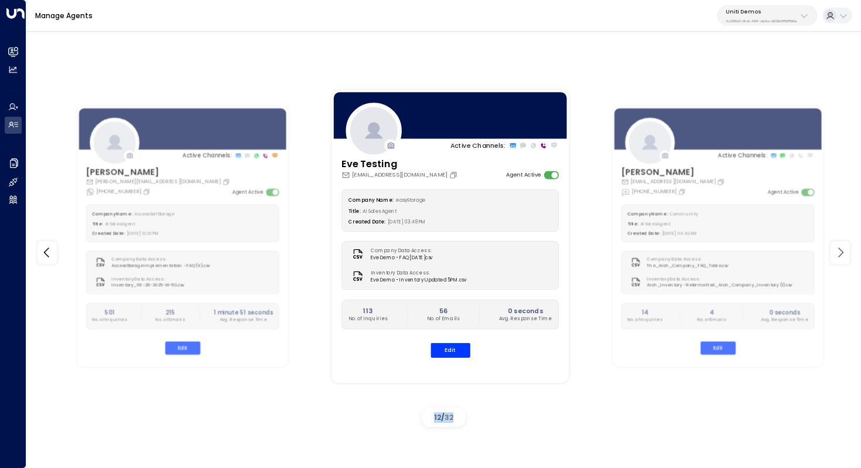
click at [845, 257] on icon at bounding box center [841, 252] width 14 height 14
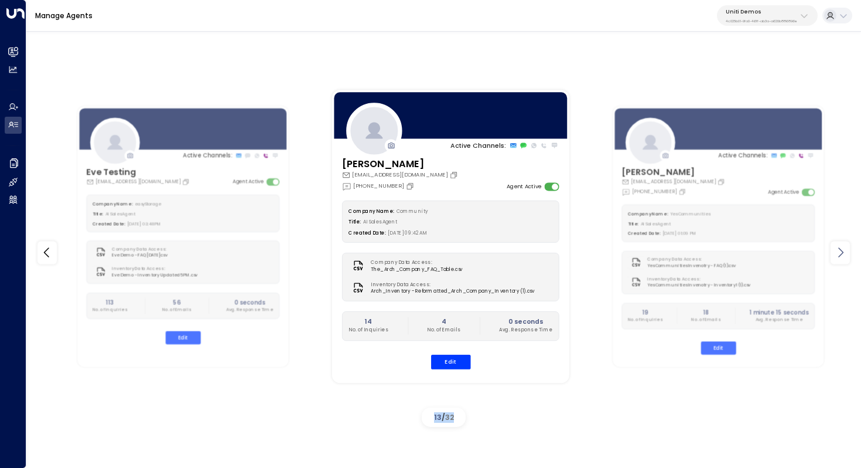
click at [845, 257] on icon at bounding box center [841, 252] width 14 height 14
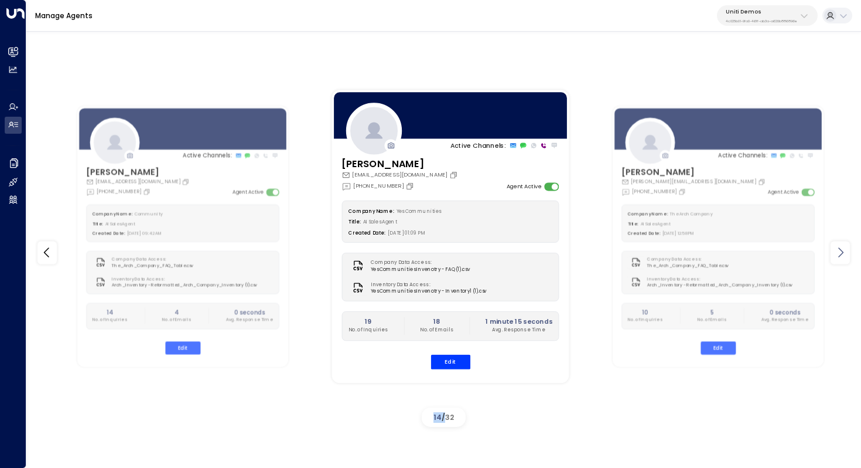
click at [845, 257] on icon at bounding box center [841, 252] width 14 height 14
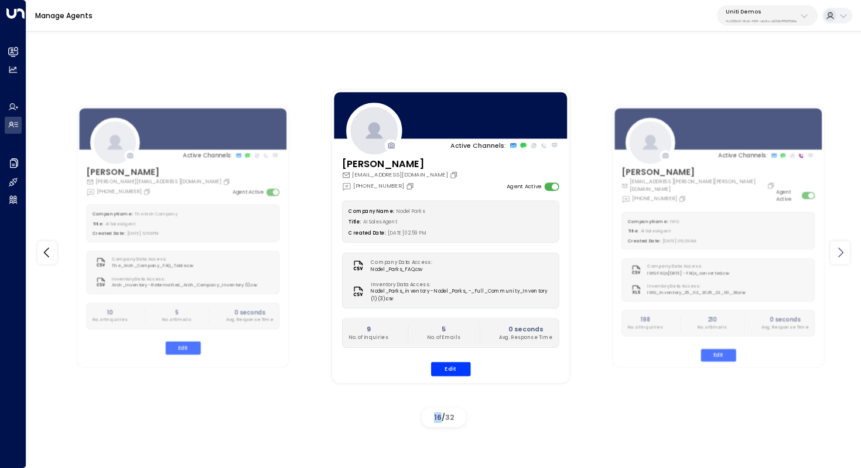
click at [845, 257] on icon at bounding box center [841, 252] width 14 height 14
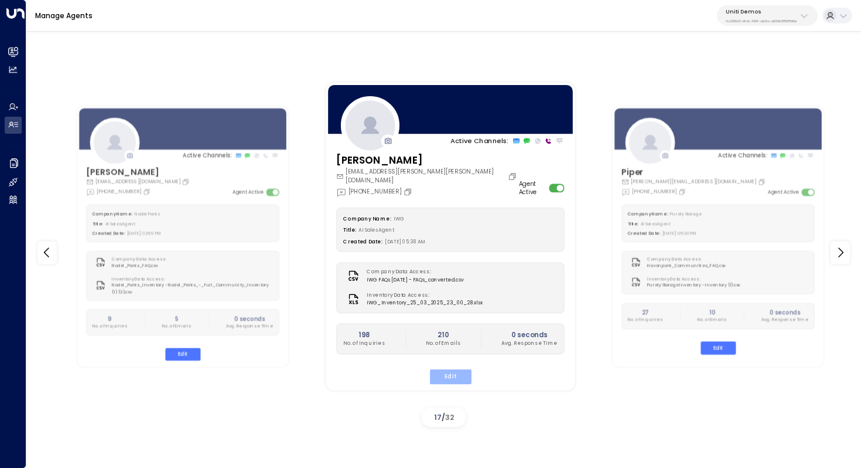
click at [461, 369] on button "Edit" at bounding box center [451, 376] width 42 height 15
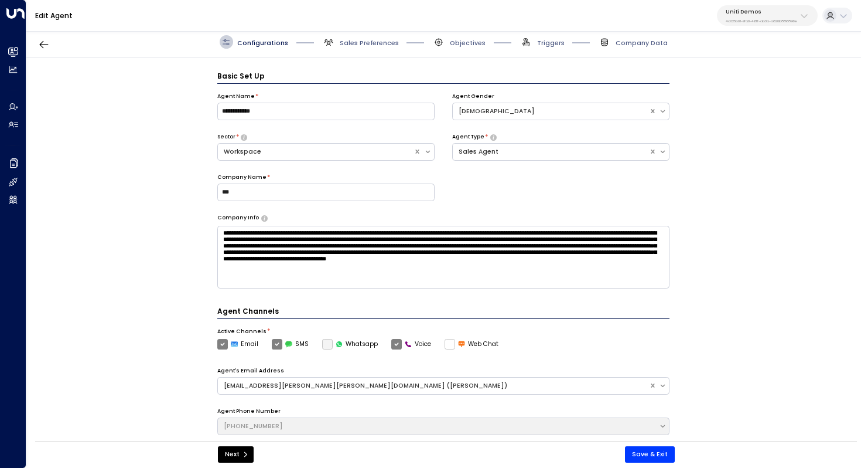
scroll to position [13, 0]
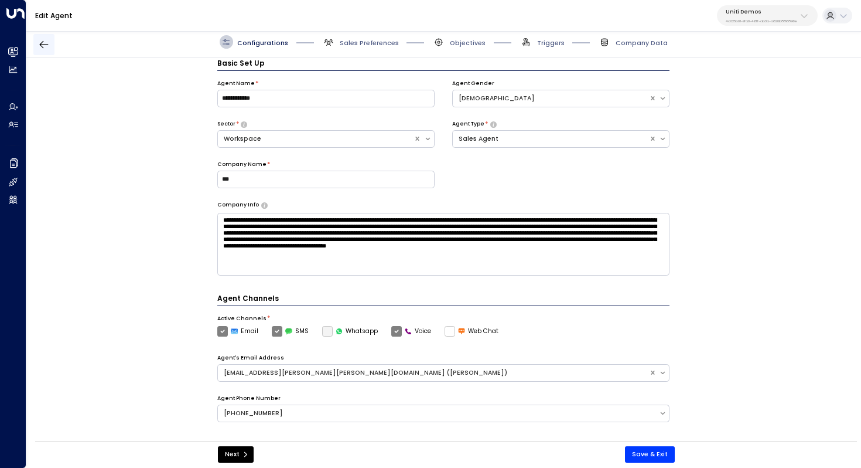
click at [43, 43] on icon "button" at bounding box center [44, 45] width 12 height 12
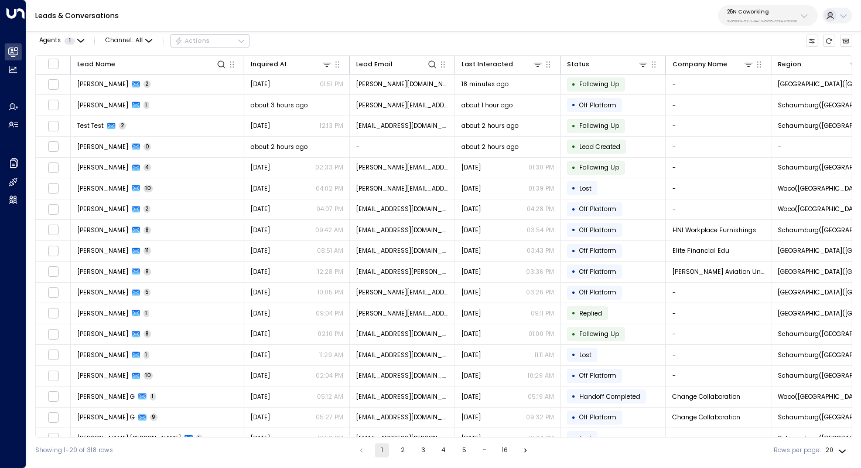
click at [773, 23] on p "3b9800f4-81ca-4ec0-8758-72fbe4763f36" at bounding box center [762, 21] width 70 height 5
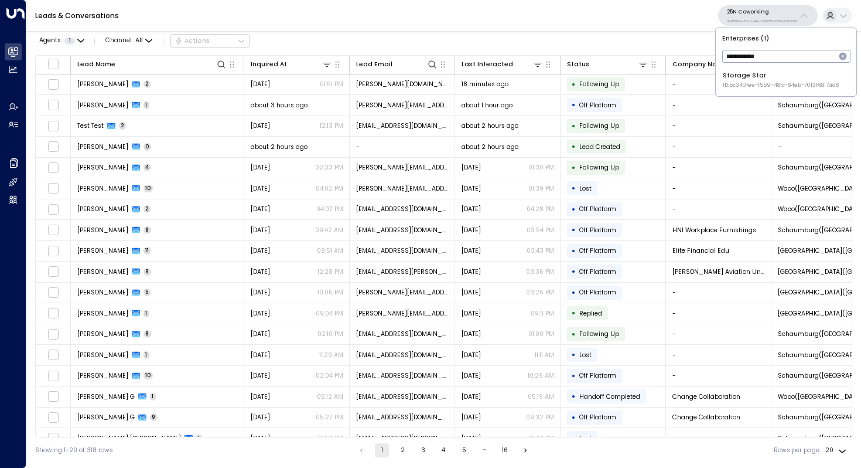
type input "**********"
click at [761, 81] on span "ID: bc340fee-f559-48fc-84eb-70f3f6817ad8" at bounding box center [781, 85] width 116 height 8
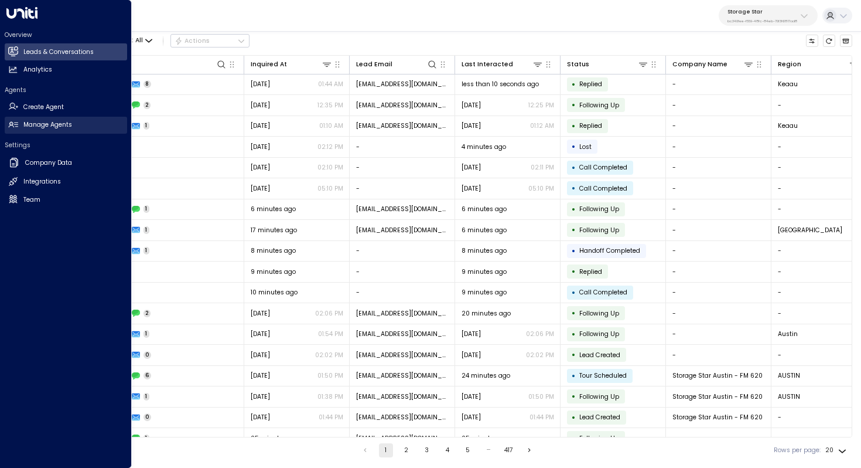
click at [42, 125] on h2 "Manage Agents" at bounding box center [47, 124] width 49 height 9
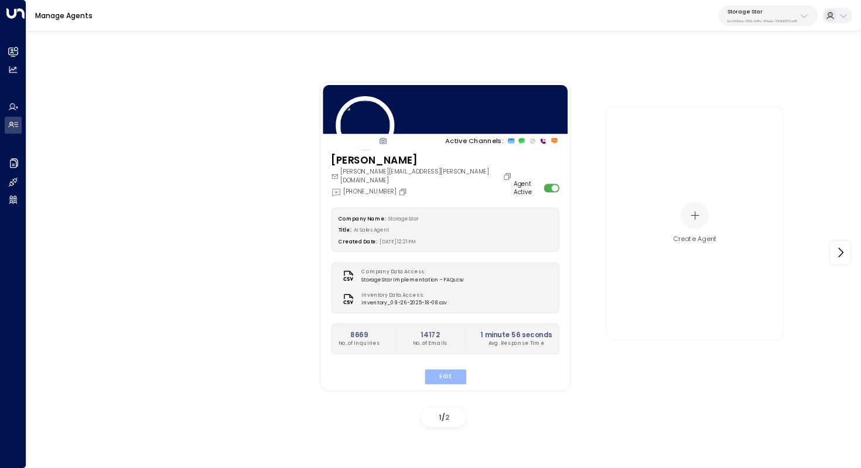
click at [452, 369] on button "Edit" at bounding box center [445, 376] width 42 height 15
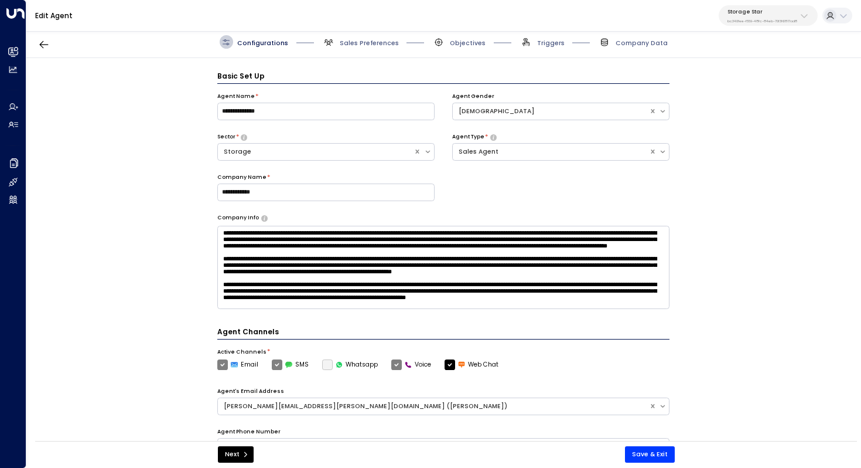
scroll to position [13, 0]
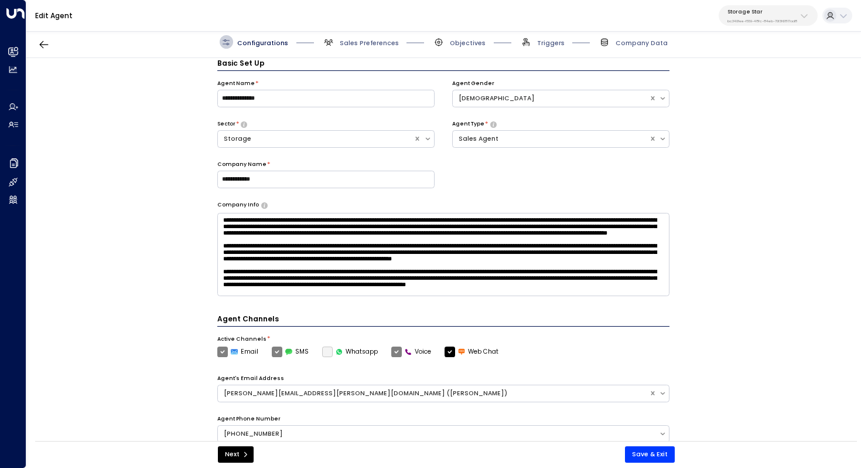
click at [366, 36] on span "Sales Preferences" at bounding box center [360, 41] width 77 height 13
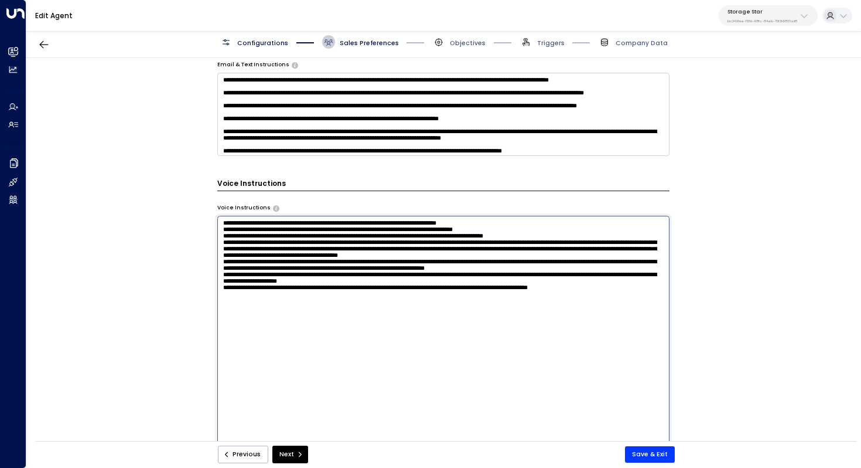
scroll to position [0, 0]
click at [613, 240] on textarea at bounding box center [443, 332] width 453 height 233
drag, startPoint x: 593, startPoint y: 267, endPoint x: 211, endPoint y: 253, distance: 382.3
click at [211, 253] on div "**********" at bounding box center [443, 252] width 834 height 388
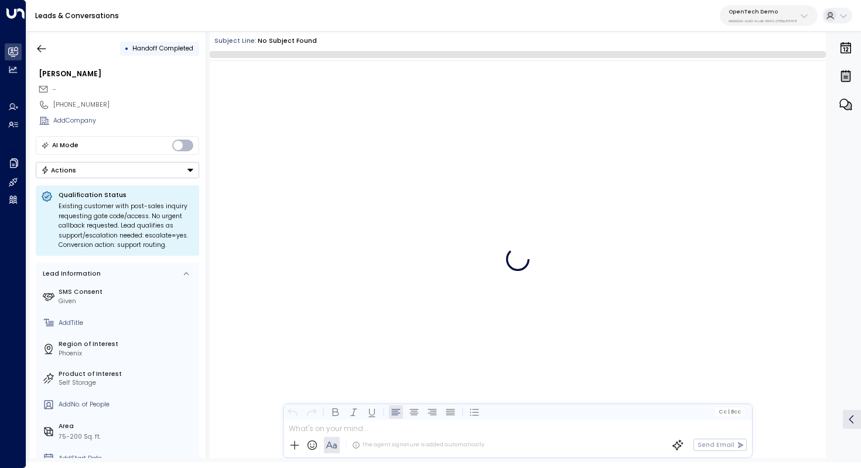
scroll to position [261, 0]
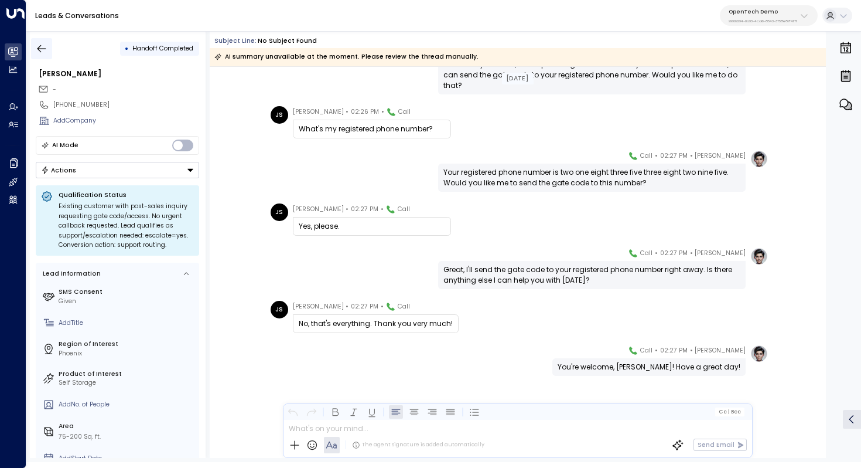
click at [37, 47] on icon "button" at bounding box center [42, 49] width 12 height 12
click at [46, 45] on icon "button" at bounding box center [42, 49] width 12 height 12
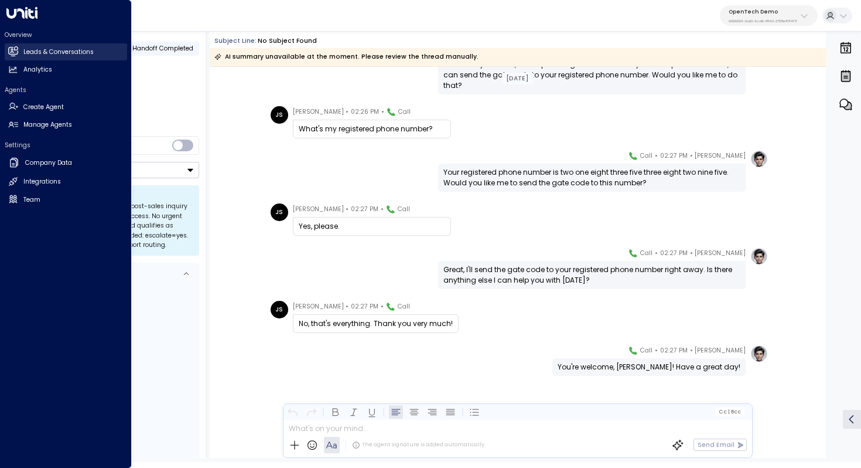
click at [56, 57] on link "Leads & Conversations Leads & Conversations" at bounding box center [66, 51] width 122 height 17
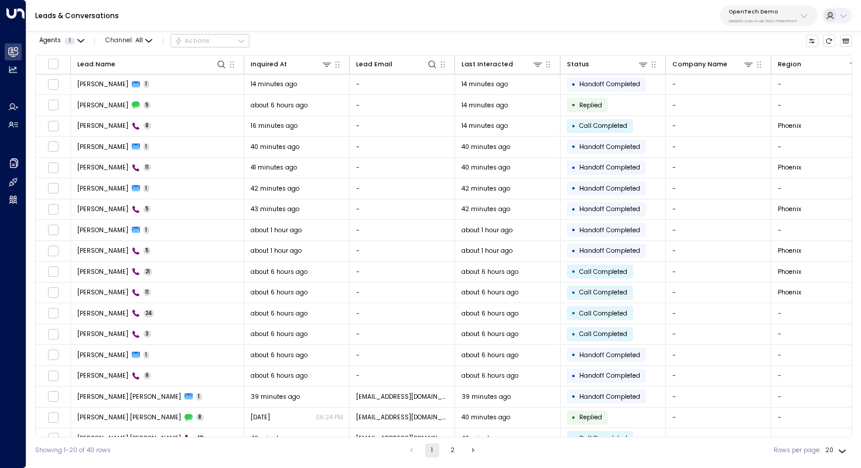
click at [450, 452] on button "2" at bounding box center [453, 450] width 14 height 14
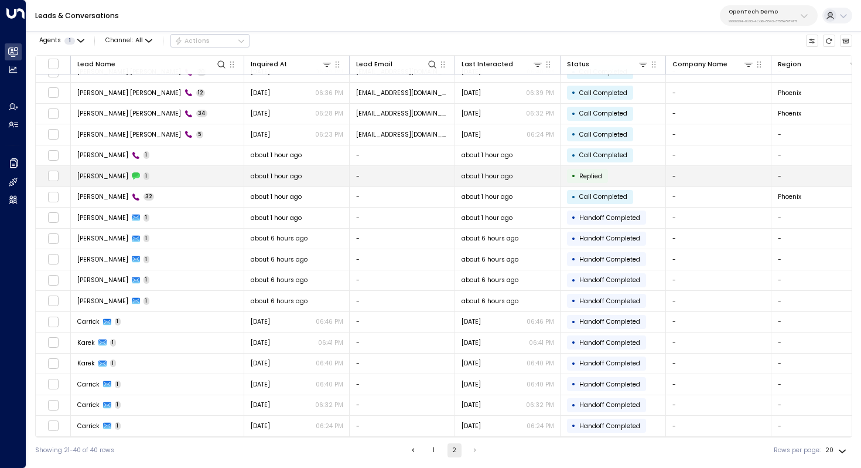
scroll to position [56, 0]
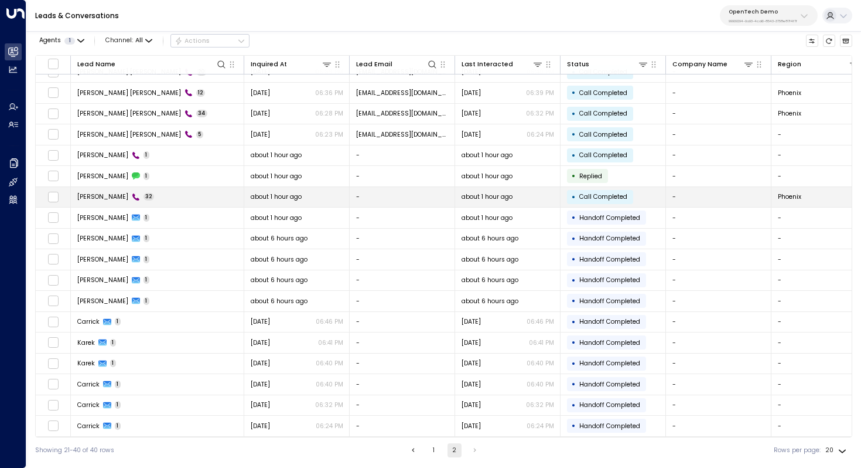
click at [156, 192] on td "Ashley 32" at bounding box center [157, 197] width 173 height 21
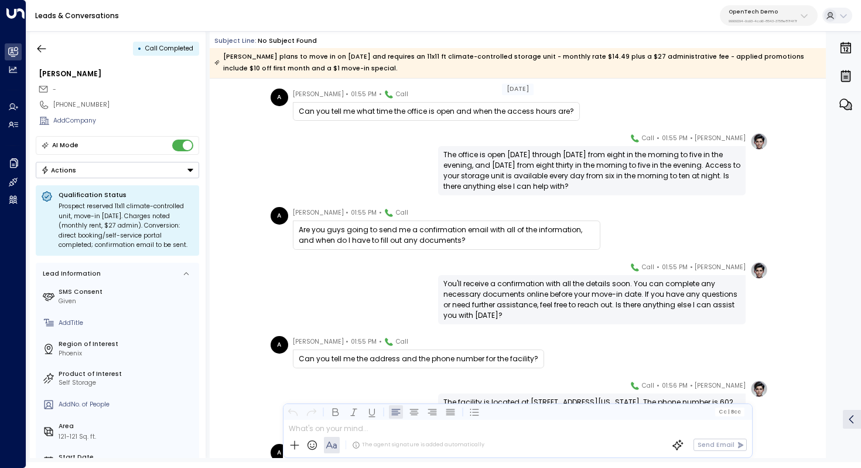
scroll to position [4182, 0]
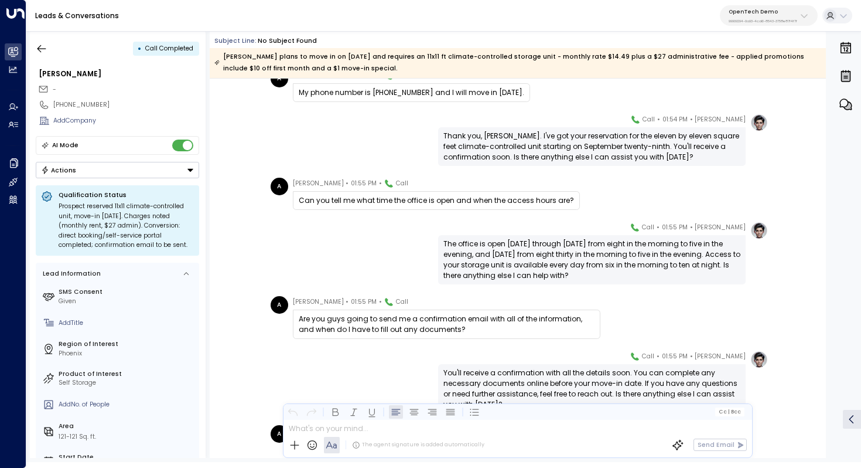
drag, startPoint x: 486, startPoint y: 241, endPoint x: 486, endPoint y: 248, distance: 7.0
click at [486, 248] on div "The office is open Monday through Saturday from eight in the morning to five in…" at bounding box center [592, 259] width 297 height 42
drag, startPoint x: 492, startPoint y: 244, endPoint x: 500, endPoint y: 244, distance: 8.2
click at [500, 244] on div "The office is open Monday through Saturday from eight in the morning to five in…" at bounding box center [592, 259] width 297 height 42
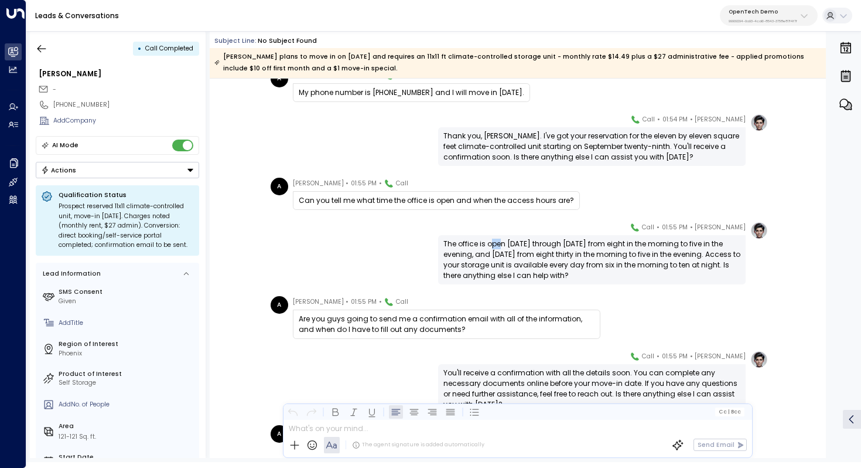
click at [500, 244] on div "The office is open Monday through Saturday from eight in the morning to five in…" at bounding box center [592, 259] width 297 height 42
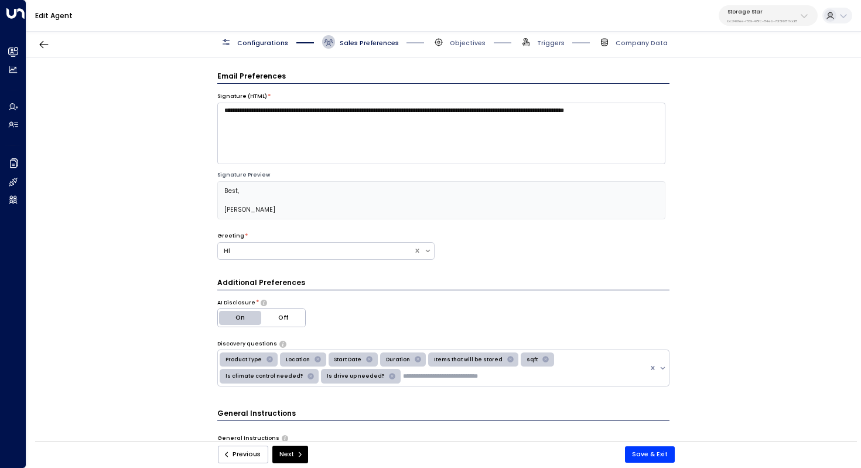
scroll to position [623, 0]
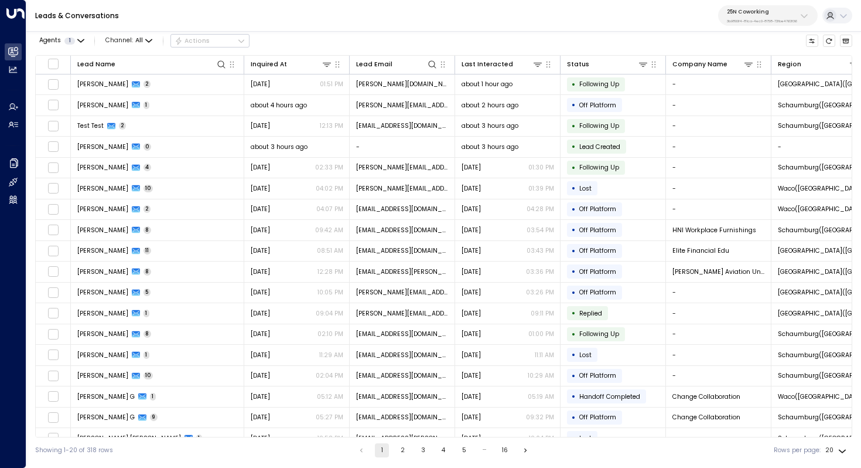
click at [773, 9] on p "25N Coworking" at bounding box center [762, 11] width 70 height 7
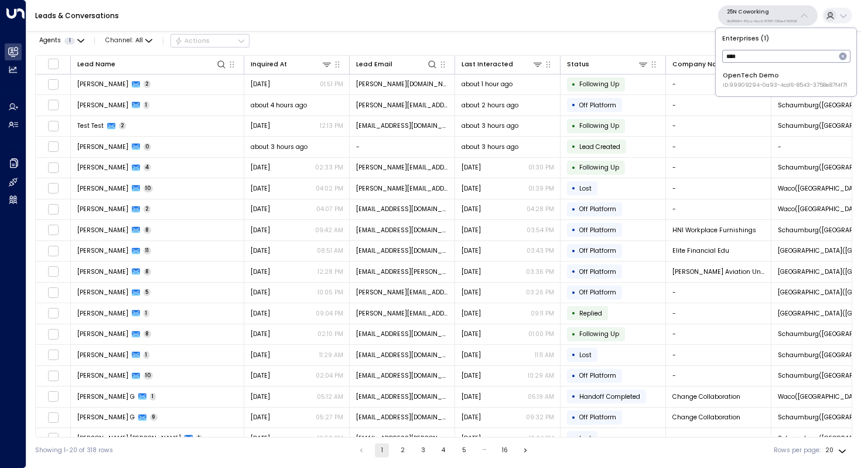
type input "****"
click at [755, 80] on div "OpenTech Demo ID: 99909294-0a93-4cd6-8543-3758e87f4f7f" at bounding box center [785, 80] width 124 height 18
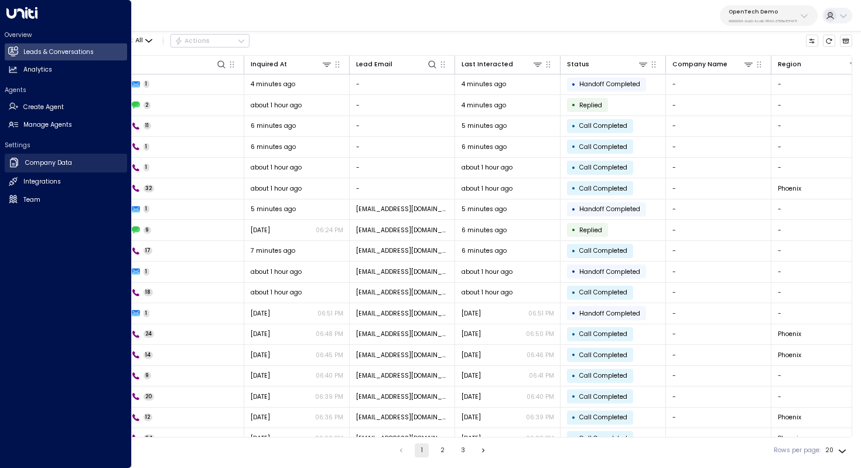
click at [58, 162] on h2 "Company Data" at bounding box center [48, 162] width 47 height 9
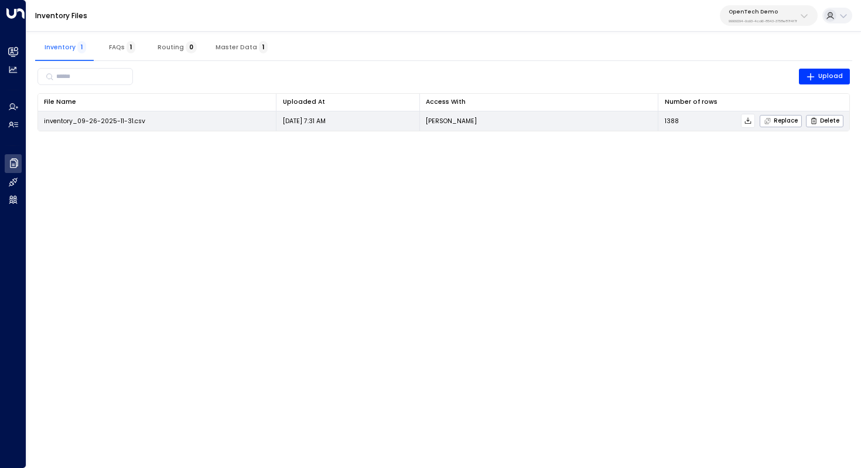
click at [752, 120] on icon at bounding box center [748, 121] width 8 height 8
